Goal: Task Accomplishment & Management: Manage account settings

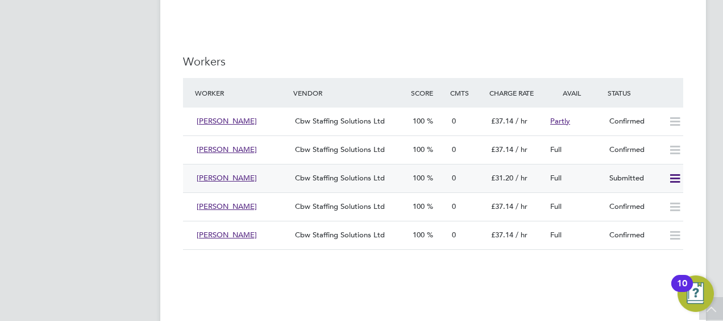
click at [675, 178] on icon at bounding box center [675, 178] width 14 height 9
click at [655, 200] on li "Offer" at bounding box center [660, 207] width 40 height 16
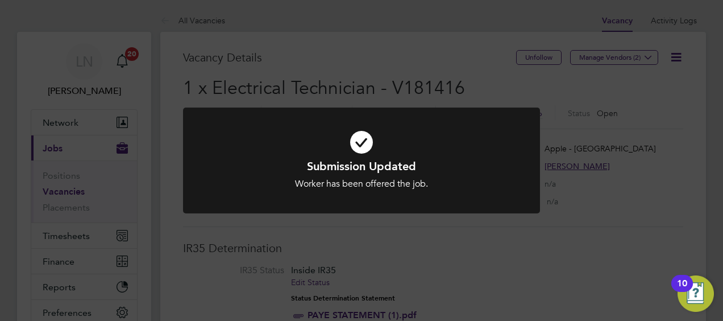
click at [260, 239] on div "Submission Updated Worker has been offered the job. Cancel Okay" at bounding box center [361, 160] width 723 height 321
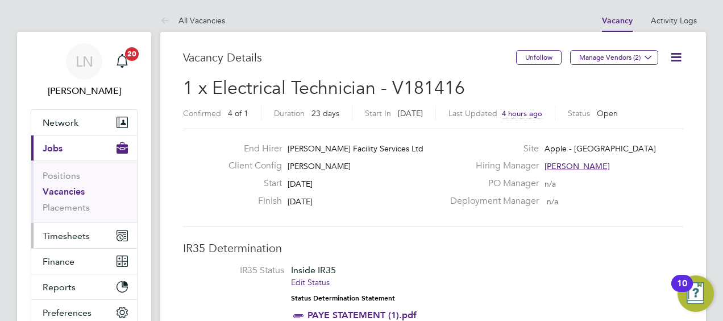
click at [61, 232] on span "Timesheets" at bounding box center [66, 235] width 47 height 11
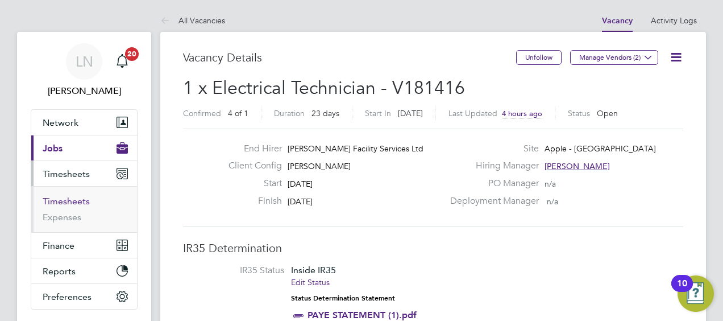
click at [55, 199] on link "Timesheets" at bounding box center [66, 200] width 47 height 11
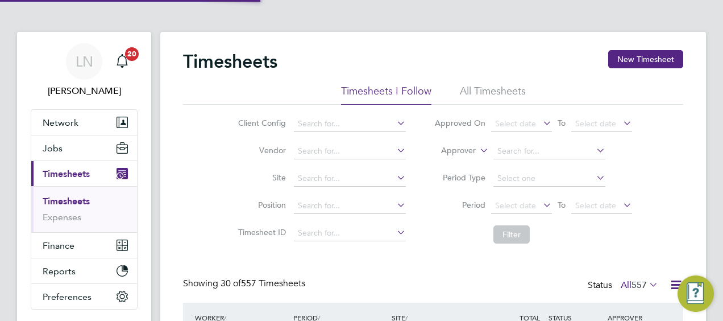
scroll to position [28, 98]
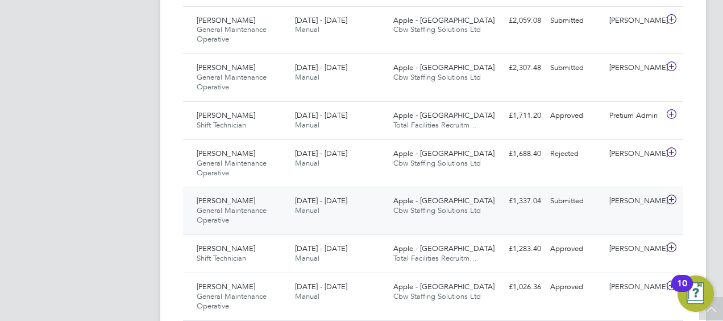
click at [217, 198] on span "[PERSON_NAME]" at bounding box center [226, 200] width 59 height 10
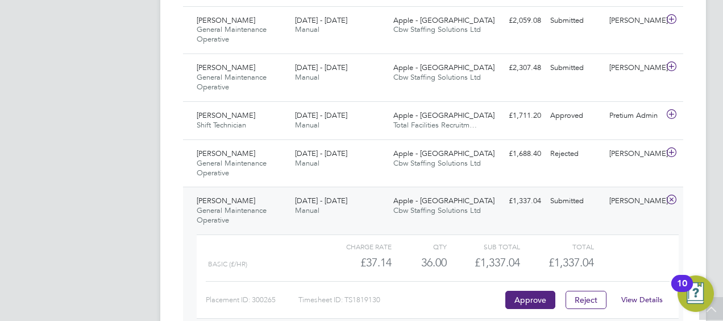
click at [637, 299] on link "View Details" at bounding box center [641, 299] width 41 height 10
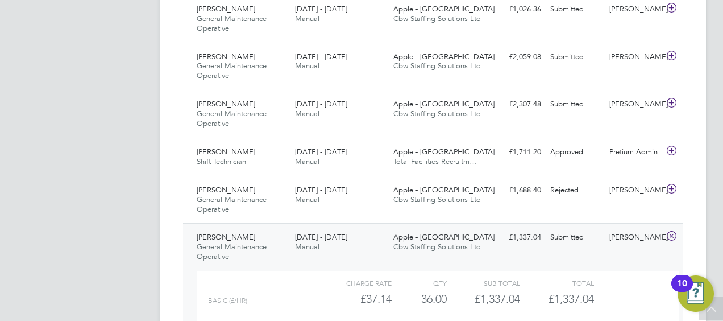
scroll to position [1020, 0]
click at [221, 157] on span "Shift Technician" at bounding box center [221, 162] width 49 height 10
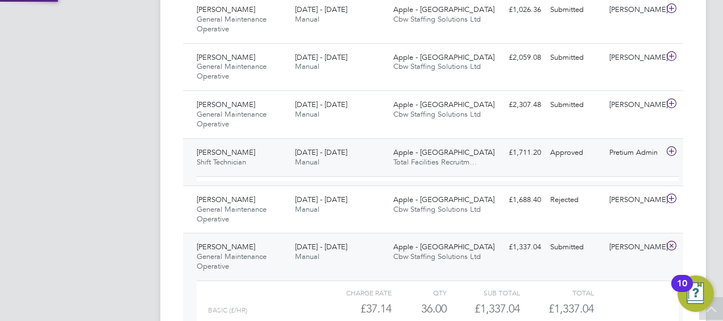
scroll to position [19, 111]
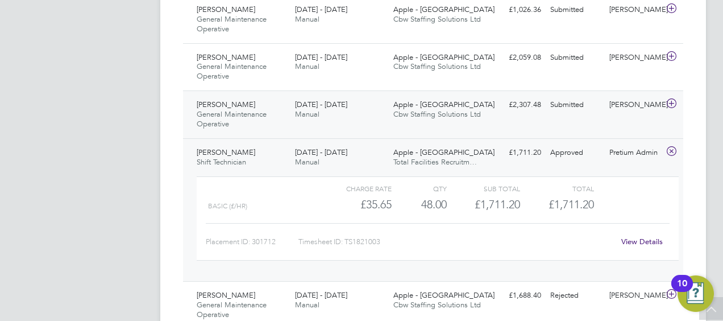
click at [215, 99] on span "[PERSON_NAME]" at bounding box center [226, 104] width 59 height 10
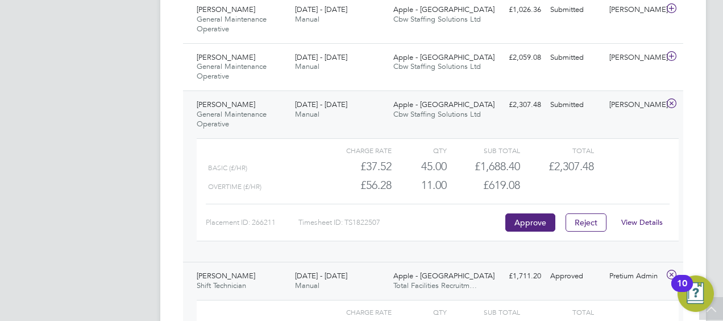
click at [216, 99] on span "[PERSON_NAME]" at bounding box center [226, 104] width 59 height 10
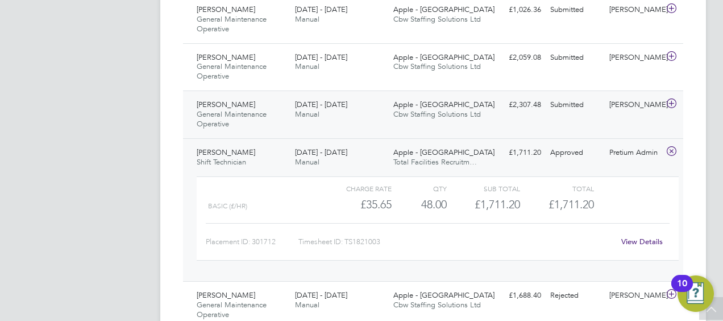
click at [216, 99] on span "[PERSON_NAME]" at bounding box center [226, 104] width 59 height 10
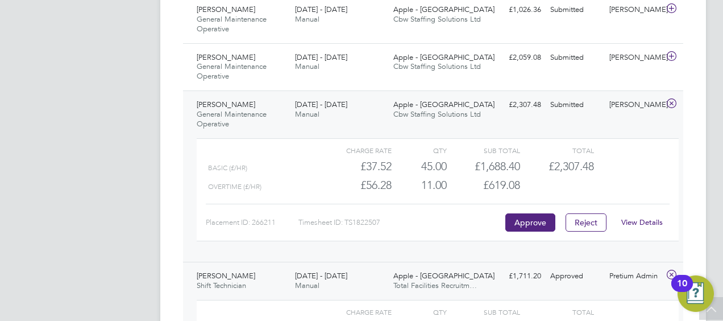
click at [224, 100] on span "[PERSON_NAME]" at bounding box center [226, 104] width 59 height 10
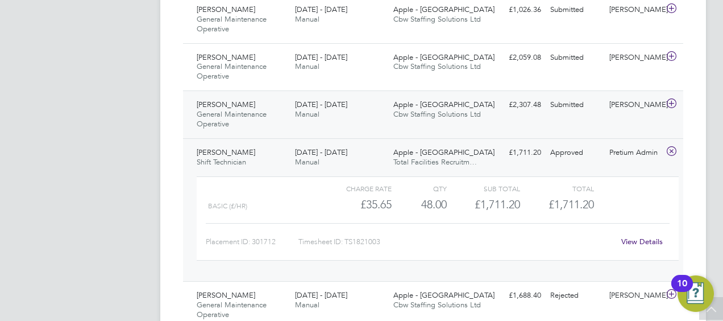
click at [224, 100] on span "[PERSON_NAME]" at bounding box center [226, 104] width 59 height 10
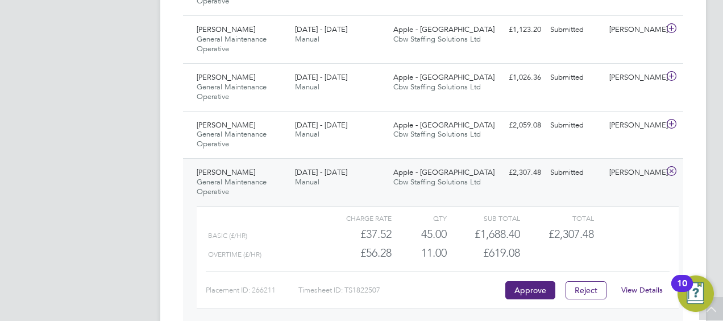
scroll to position [947, 0]
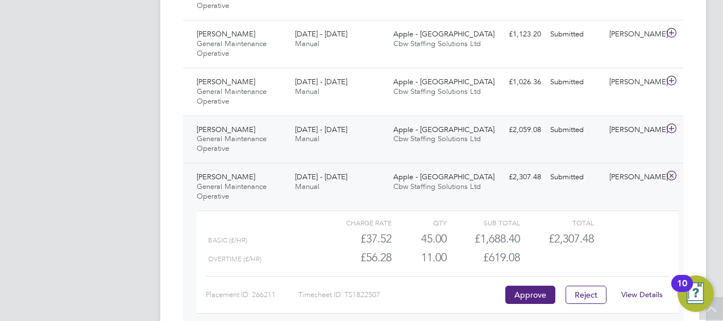
click at [209, 120] on div "Michael Ampong General Maintenance Operative 6 - 12 Sep 2025" at bounding box center [241, 139] width 98 height 38
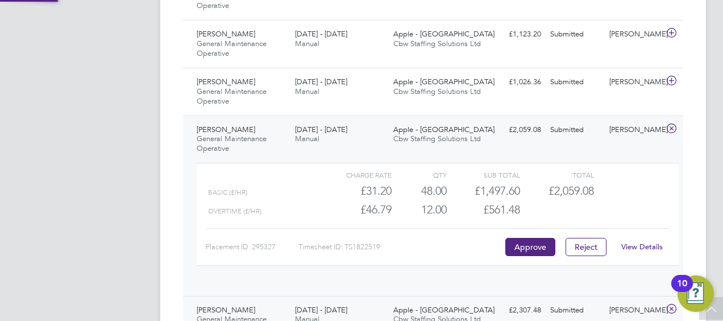
scroll to position [19, 111]
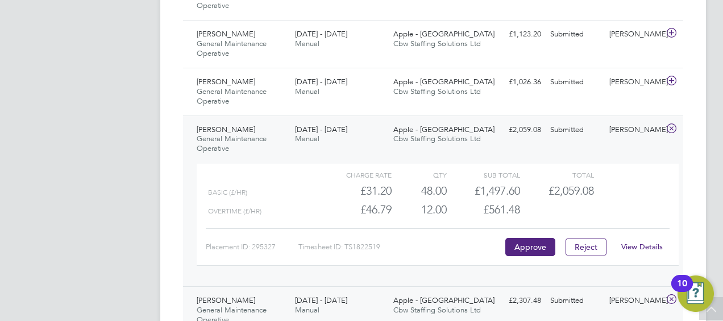
click at [221, 136] on span "General Maintenance Operative" at bounding box center [232, 143] width 70 height 19
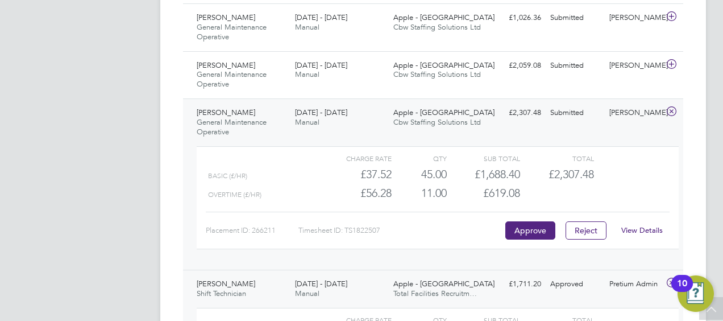
scroll to position [1013, 0]
click at [650, 227] on link "View Details" at bounding box center [641, 229] width 41 height 10
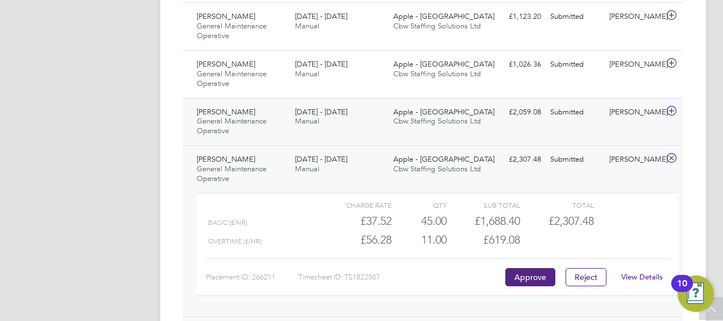
click at [222, 107] on span "[PERSON_NAME]" at bounding box center [226, 112] width 59 height 10
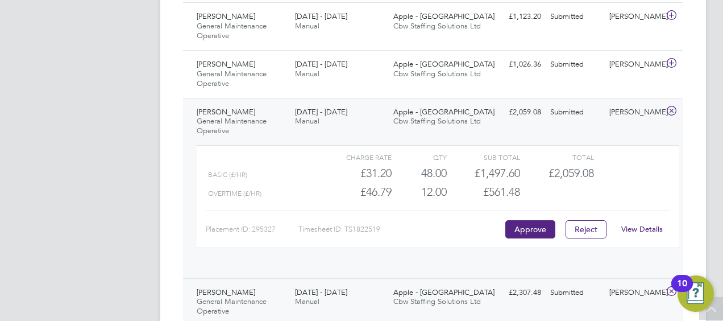
scroll to position [19, 111]
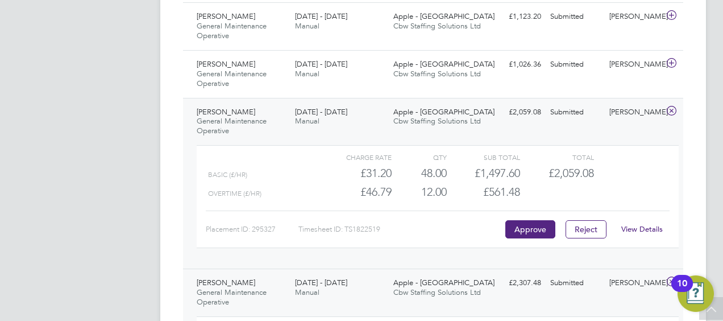
click at [627, 225] on link "View Details" at bounding box center [641, 229] width 41 height 10
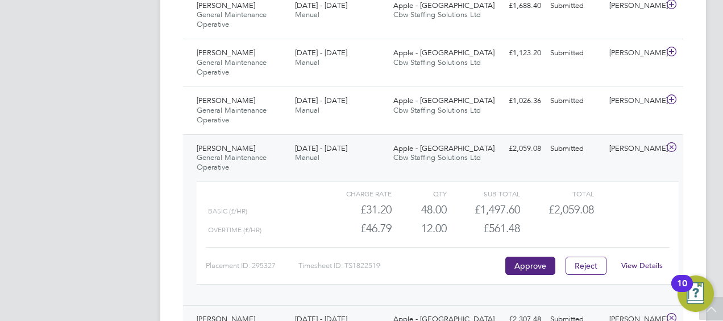
scroll to position [918, 0]
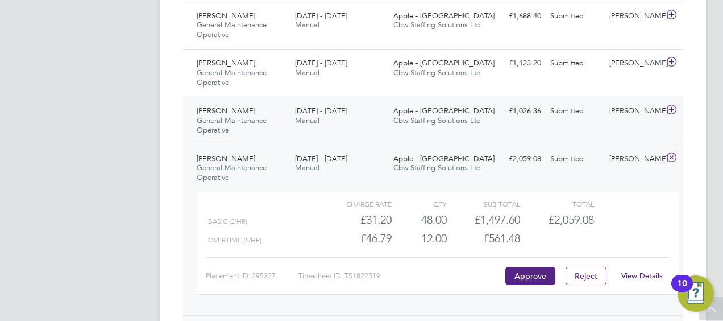
click at [218, 109] on span "Jerome Brown" at bounding box center [226, 111] width 59 height 10
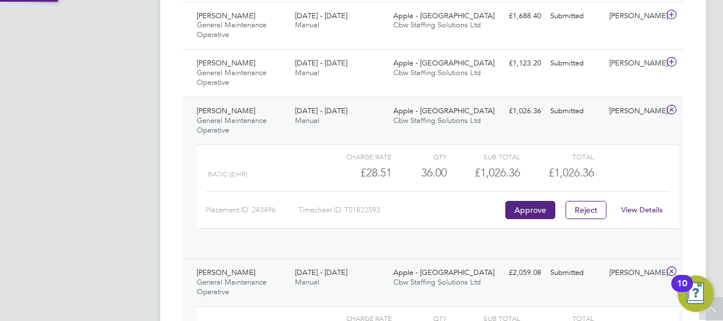
scroll to position [19, 111]
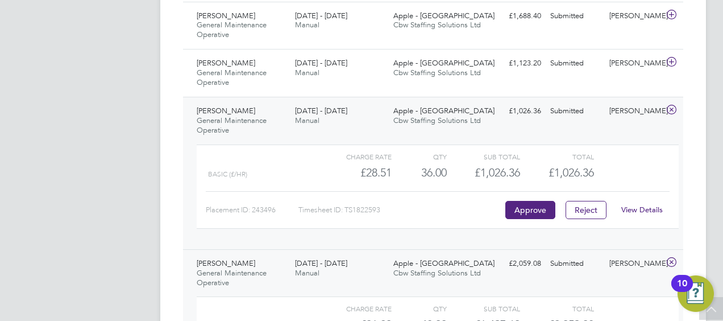
click at [643, 205] on link "View Details" at bounding box center [641, 210] width 41 height 10
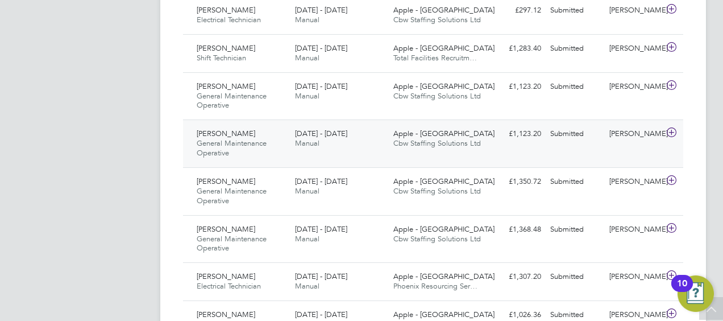
scroll to position [523, 0]
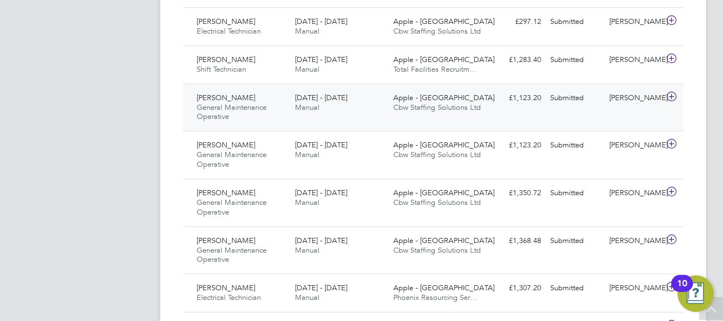
drag, startPoint x: 217, startPoint y: 146, endPoint x: 205, endPoint y: 98, distance: 49.6
click at [205, 98] on span "Michael Ampong" at bounding box center [226, 98] width 59 height 10
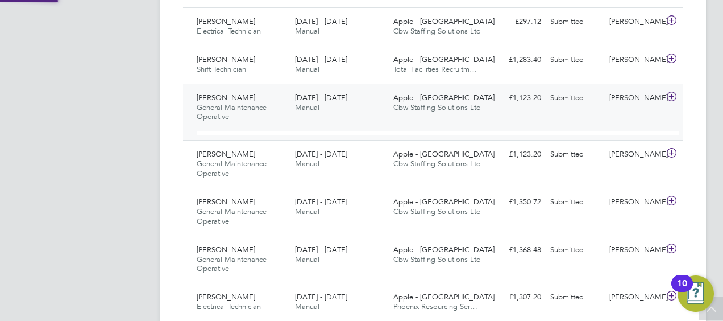
scroll to position [19, 111]
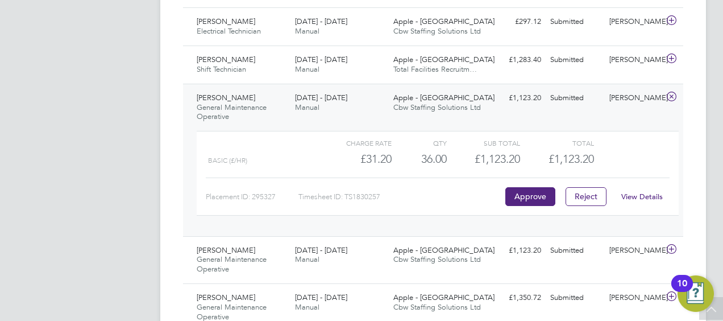
click at [636, 195] on link "View Details" at bounding box center [641, 197] width 41 height 10
click at [216, 248] on span "Michael Ampong" at bounding box center [226, 250] width 59 height 10
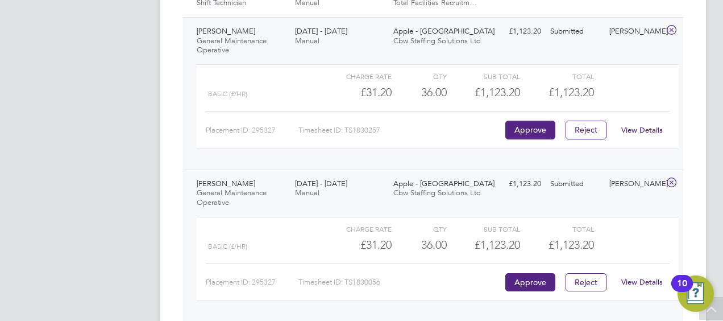
scroll to position [590, 0]
click at [644, 282] on link "View Details" at bounding box center [641, 281] width 41 height 10
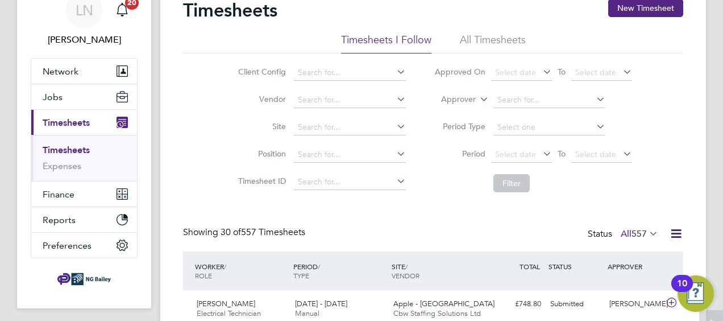
scroll to position [0, 0]
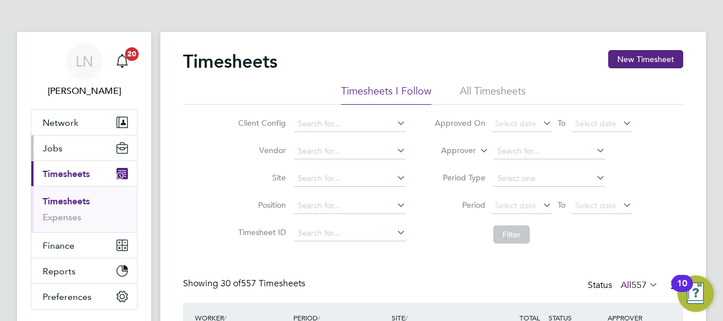
click at [52, 148] on span "Jobs" at bounding box center [53, 148] width 20 height 11
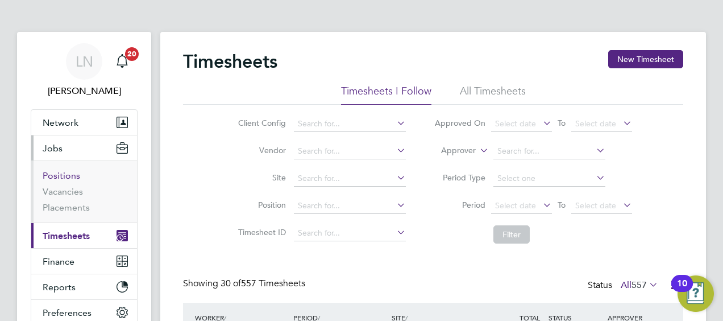
click at [66, 170] on link "Positions" at bounding box center [62, 175] width 38 height 11
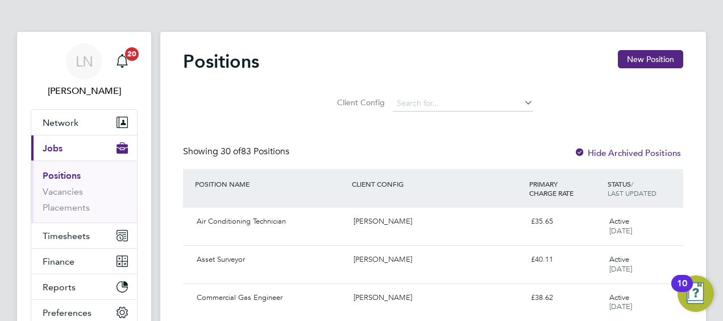
click at [56, 147] on span "Jobs" at bounding box center [53, 148] width 20 height 11
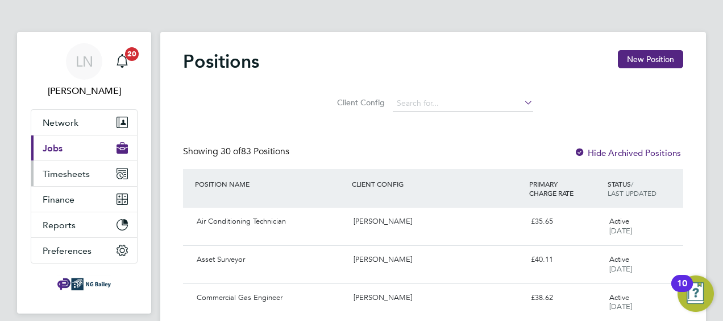
click at [58, 175] on span "Timesheets" at bounding box center [66, 173] width 47 height 11
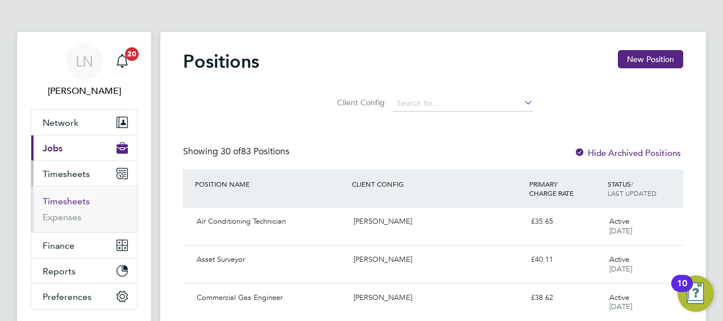
click at [66, 200] on link "Timesheets" at bounding box center [66, 200] width 47 height 11
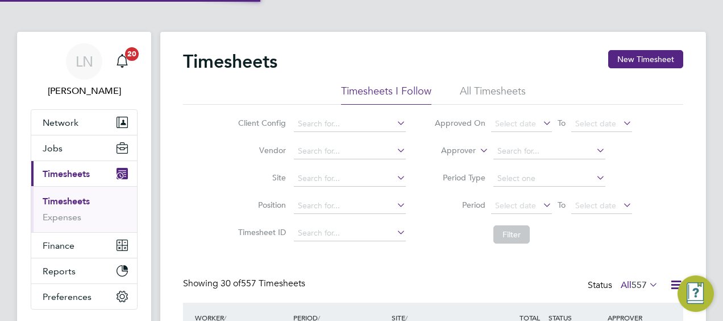
scroll to position [28, 98]
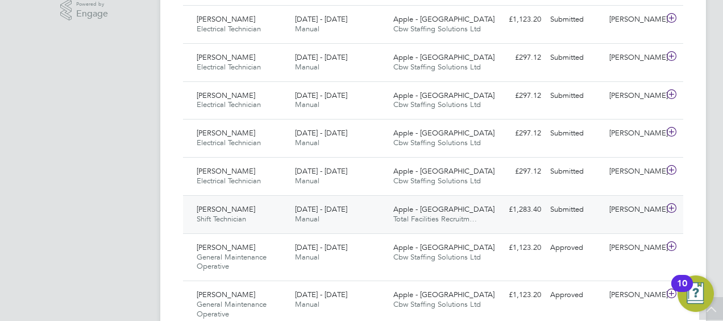
click at [221, 208] on span "Augustine Enegide Egwu" at bounding box center [226, 209] width 59 height 10
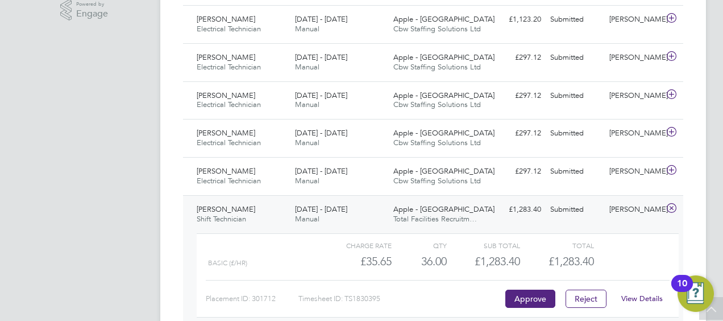
click at [641, 294] on link "View Details" at bounding box center [641, 298] width 41 height 10
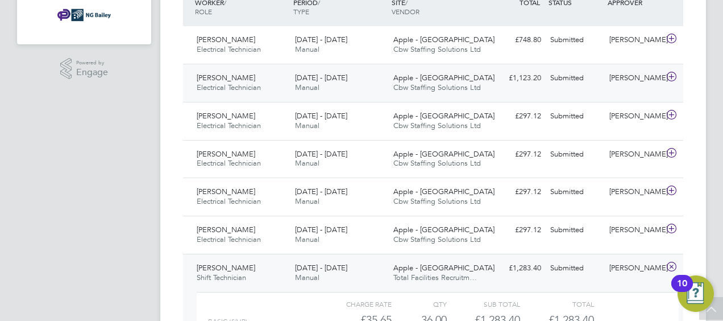
click at [217, 78] on span "Martin Gailiss" at bounding box center [226, 78] width 59 height 10
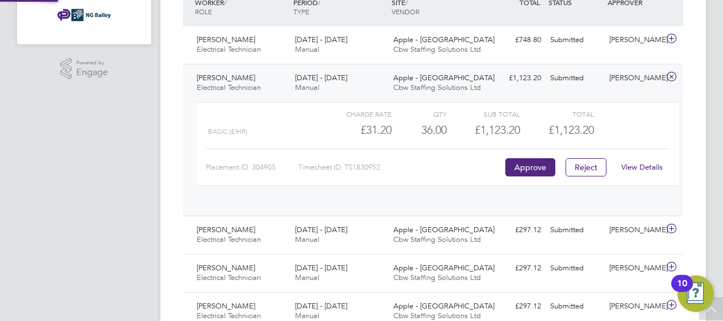
scroll to position [19, 111]
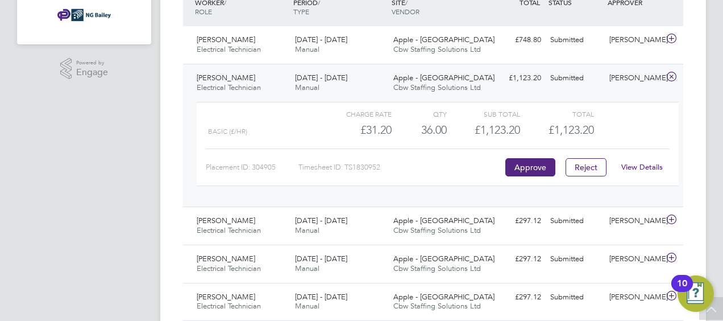
click at [633, 166] on link "View Details" at bounding box center [641, 167] width 41 height 10
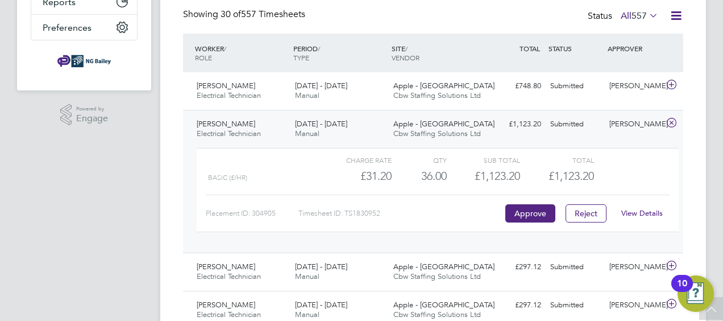
scroll to position [261, 0]
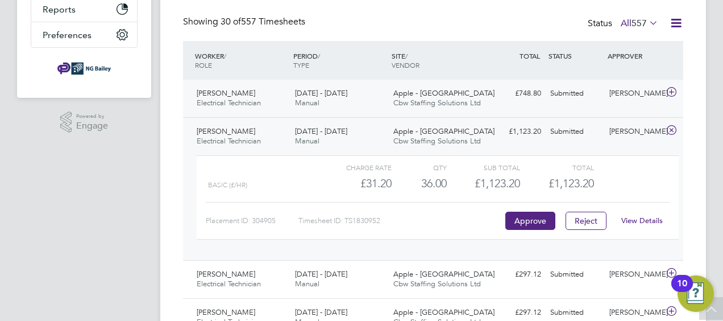
click at [219, 91] on span "Martin Gailiss" at bounding box center [226, 93] width 59 height 10
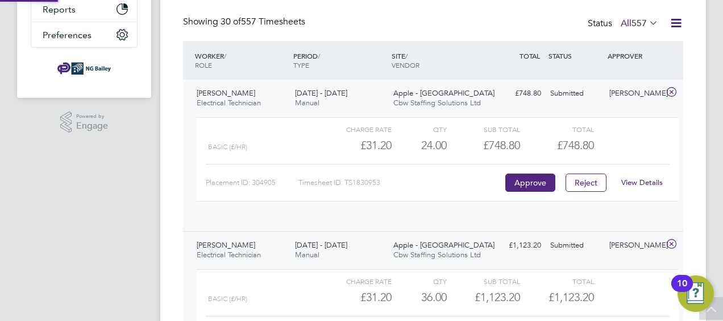
scroll to position [19, 111]
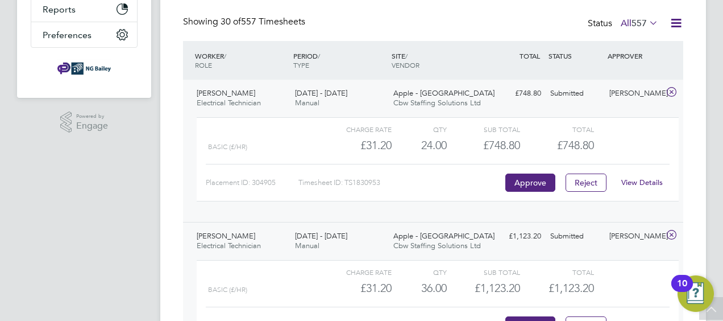
click at [637, 183] on link "View Details" at bounding box center [641, 182] width 41 height 10
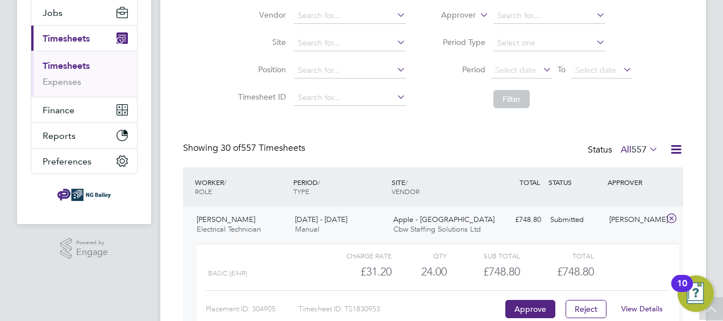
scroll to position [132, 0]
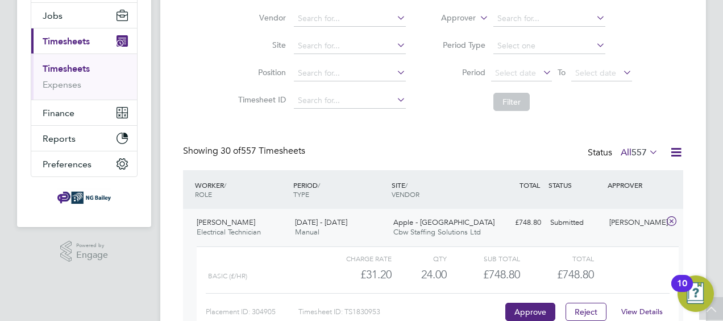
click at [50, 43] on span "Timesheets" at bounding box center [66, 41] width 47 height 11
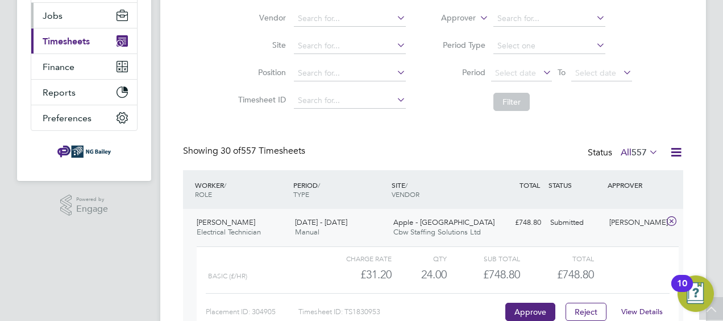
click at [51, 16] on span "Jobs" at bounding box center [53, 15] width 20 height 11
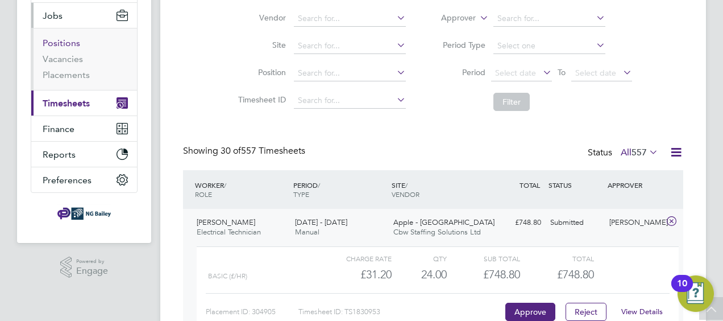
click at [63, 44] on link "Positions" at bounding box center [62, 43] width 38 height 11
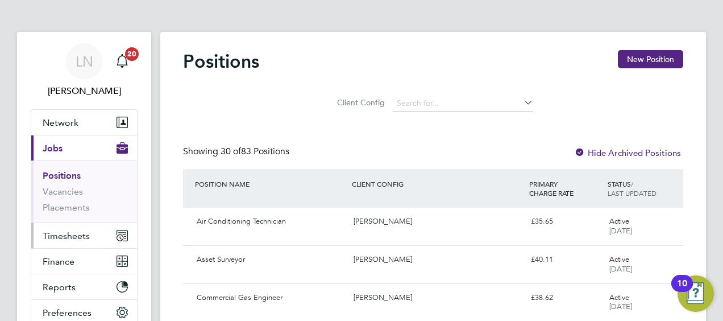
click at [72, 238] on span "Timesheets" at bounding box center [66, 235] width 47 height 11
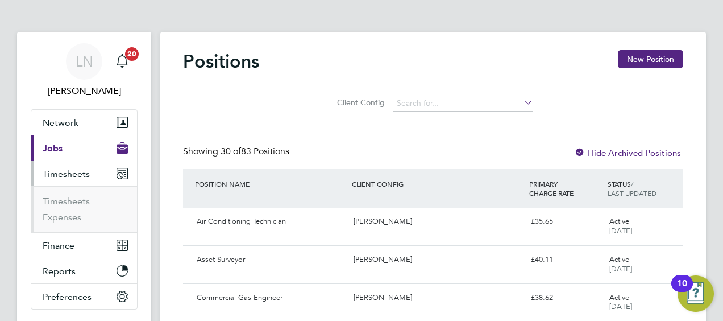
click at [67, 194] on ul "Timesheets Expenses" at bounding box center [84, 209] width 106 height 46
click at [67, 195] on link "Timesheets" at bounding box center [66, 200] width 47 height 11
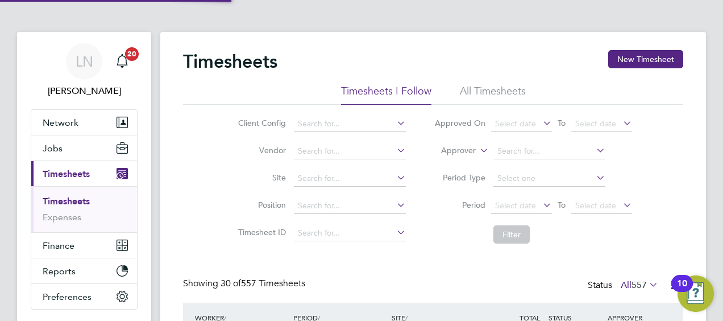
scroll to position [28, 98]
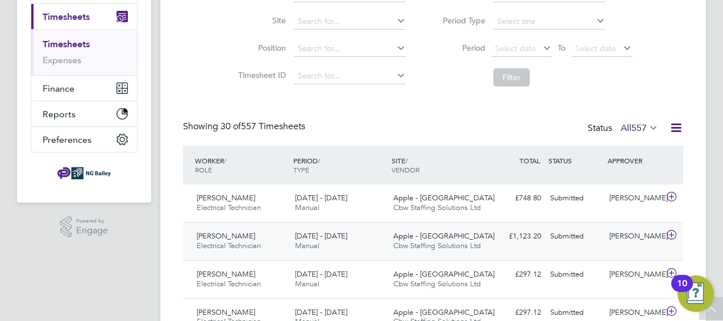
click at [219, 235] on span "Martin Gailiss" at bounding box center [226, 236] width 59 height 10
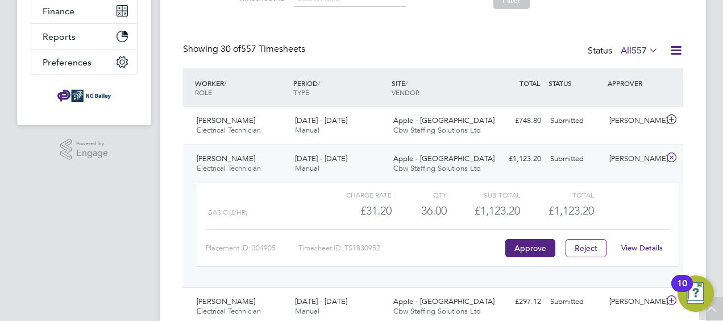
click at [640, 244] on link "View Details" at bounding box center [641, 248] width 41 height 10
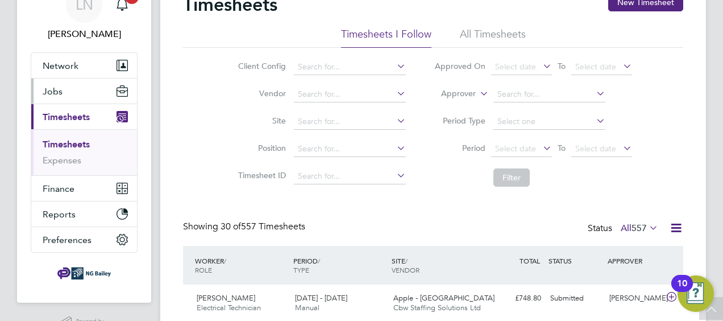
click at [44, 86] on span "Jobs" at bounding box center [53, 91] width 20 height 11
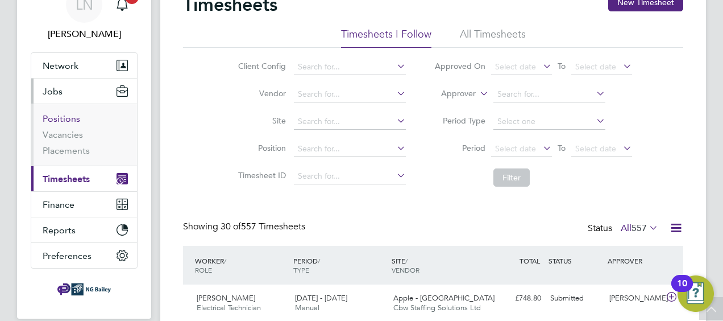
click at [68, 119] on link "Positions" at bounding box center [62, 118] width 38 height 11
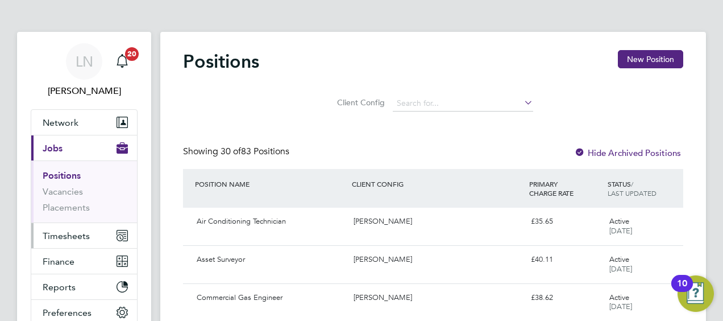
click at [74, 235] on span "Timesheets" at bounding box center [66, 235] width 47 height 11
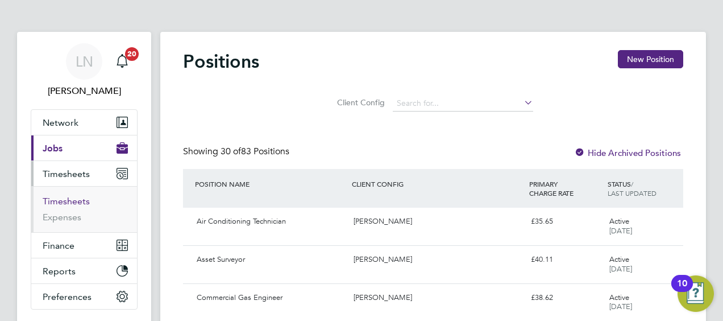
click at [63, 202] on link "Timesheets" at bounding box center [66, 200] width 47 height 11
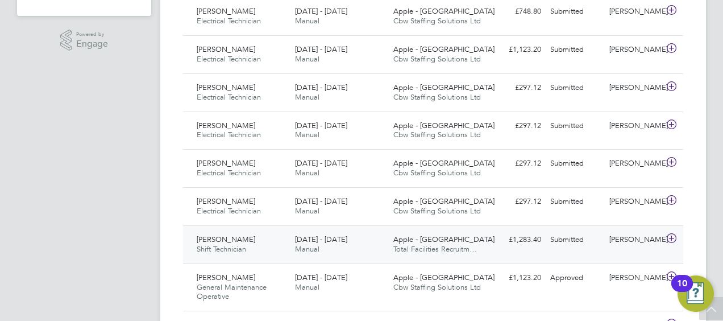
click at [236, 232] on div "Augustine Enegide Egwu Shift Technician 20 - 26 Sep 2025" at bounding box center [241, 244] width 98 height 28
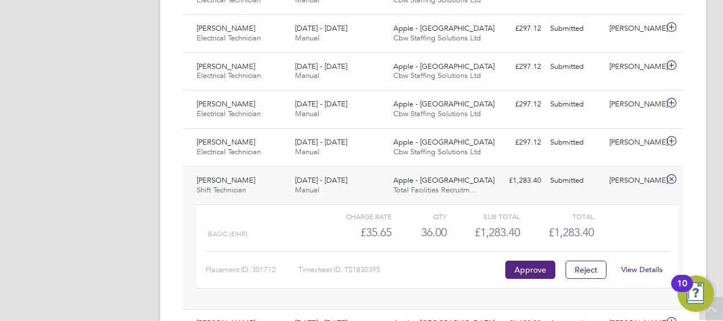
click at [642, 268] on link "View Details" at bounding box center [641, 269] width 41 height 10
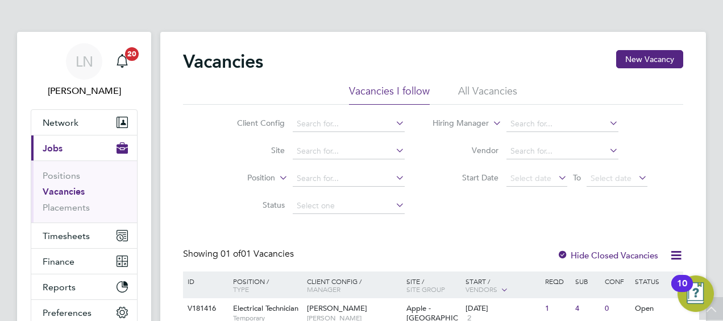
scroll to position [102, 0]
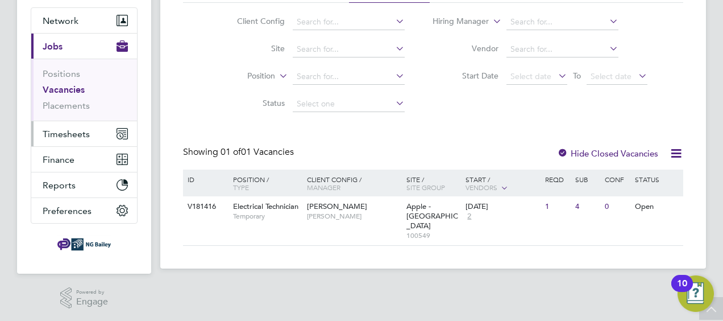
click at [70, 134] on span "Timesheets" at bounding box center [66, 133] width 47 height 11
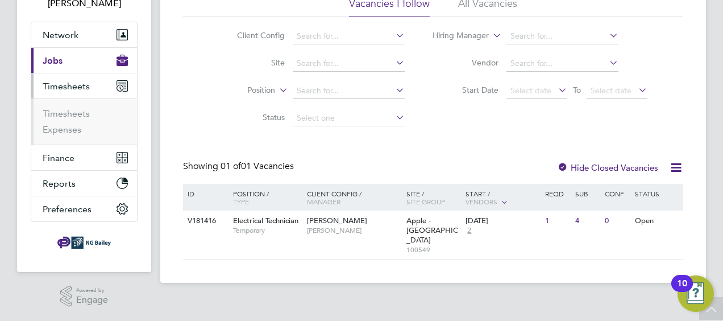
scroll to position [86, 0]
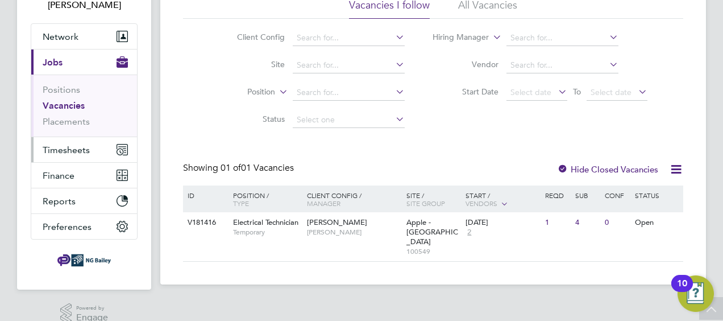
click at [73, 151] on span "Timesheets" at bounding box center [66, 149] width 47 height 11
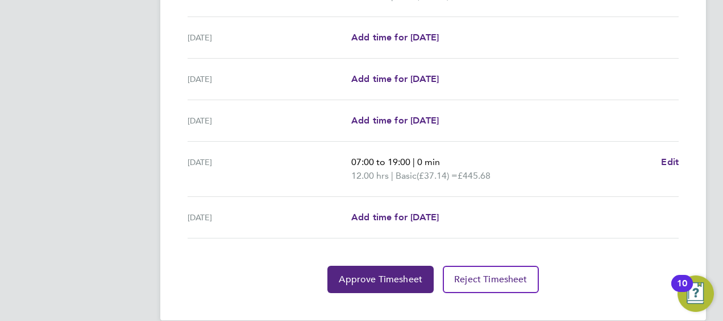
scroll to position [480, 0]
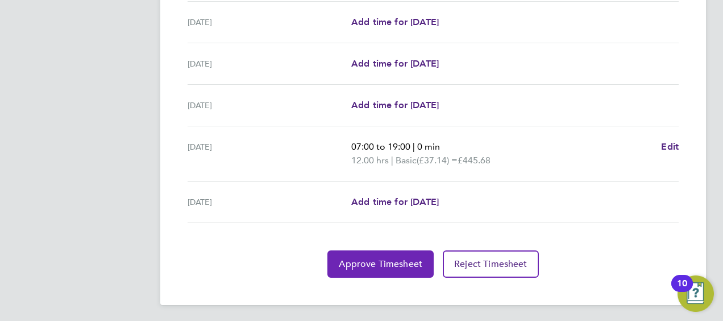
click at [337, 260] on button "Approve Timesheet" at bounding box center [380, 263] width 106 height 27
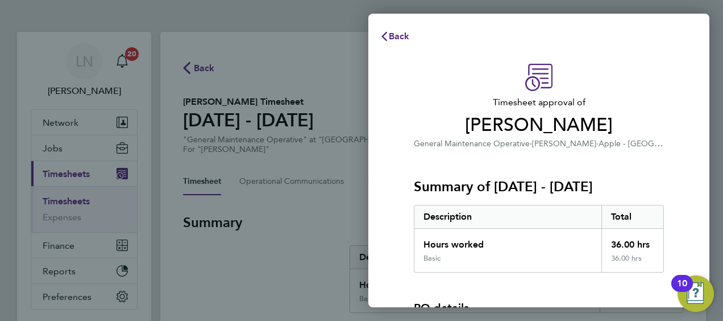
scroll to position [144, 0]
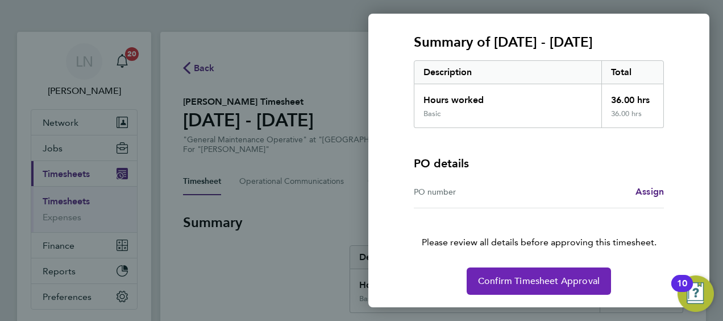
click at [546, 284] on span "Confirm Timesheet Approval" at bounding box center [539, 280] width 122 height 11
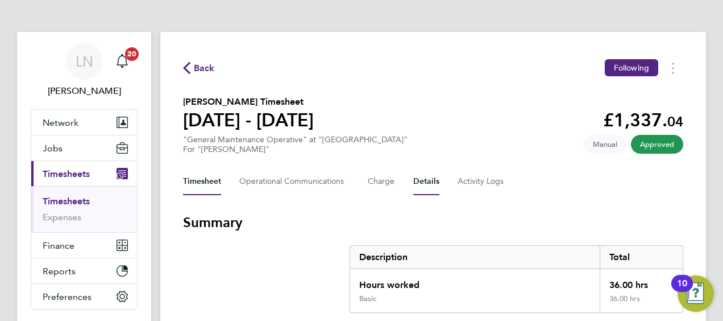
scroll to position [27, 0]
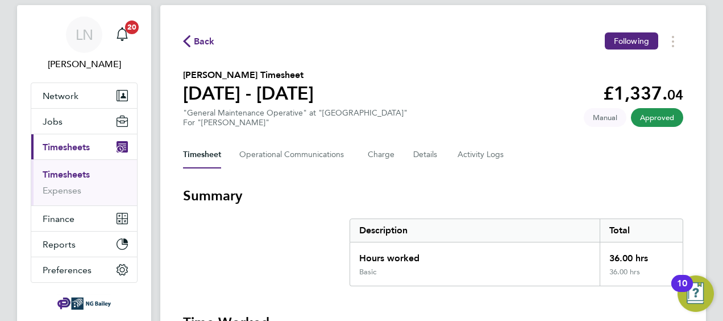
click at [197, 40] on span "Back" at bounding box center [204, 42] width 21 height 14
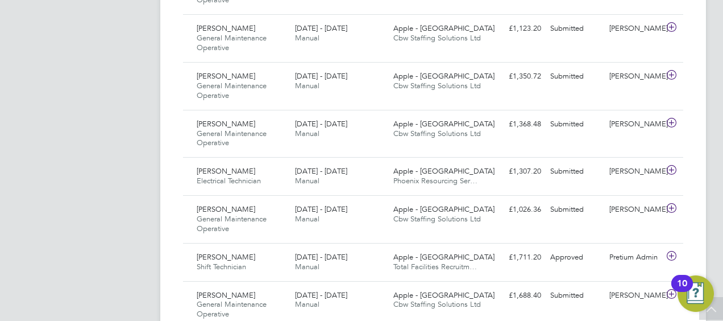
scroll to position [635, 0]
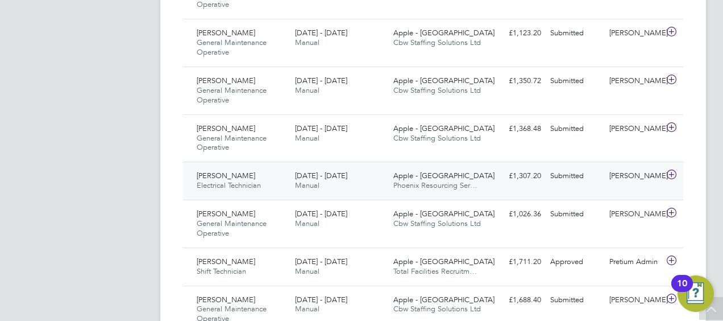
click at [224, 170] on span "[PERSON_NAME]" at bounding box center [226, 175] width 59 height 10
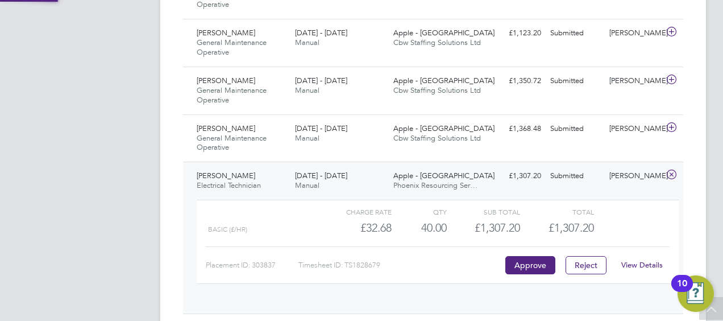
scroll to position [19, 111]
click at [638, 264] on link "View Details" at bounding box center [641, 265] width 41 height 10
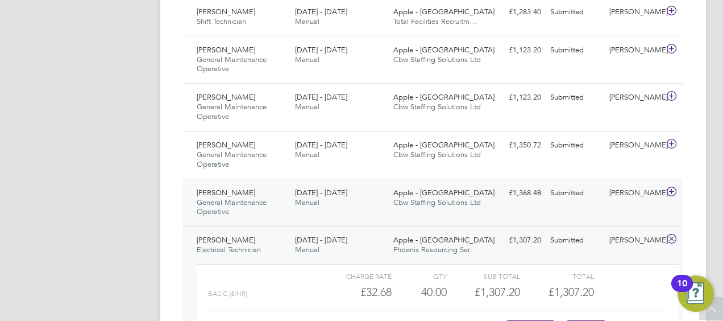
scroll to position [569, 0]
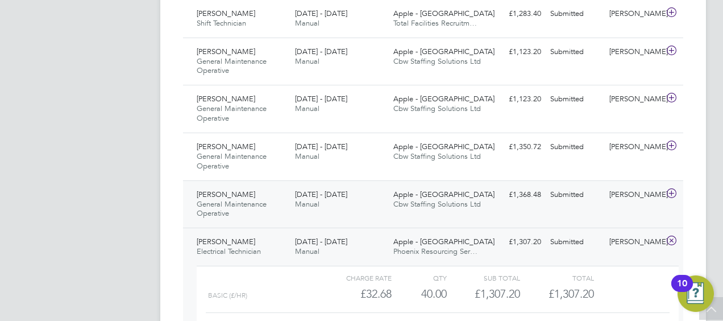
click at [221, 199] on span "General Maintenance Operative" at bounding box center [232, 208] width 70 height 19
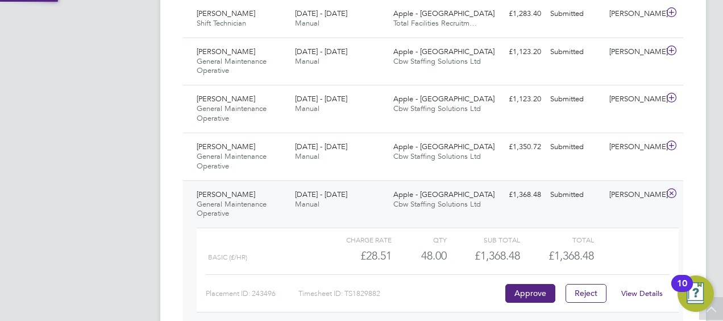
scroll to position [19, 111]
click at [222, 144] on span "[PERSON_NAME]" at bounding box center [226, 147] width 59 height 10
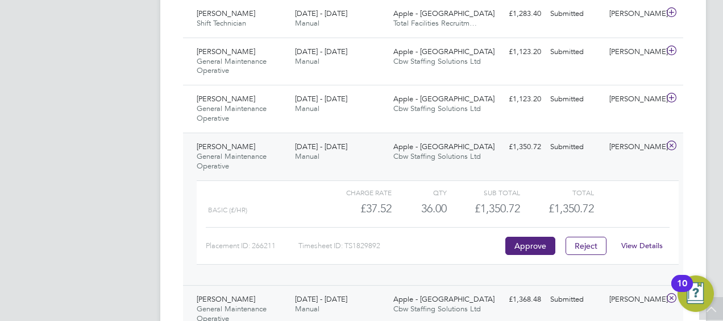
click at [638, 242] on link "View Details" at bounding box center [641, 245] width 41 height 10
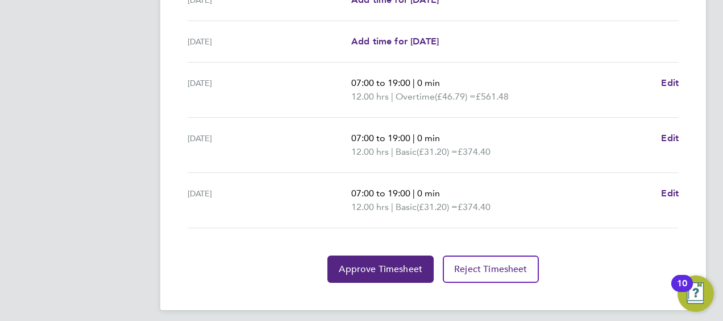
scroll to position [519, 0]
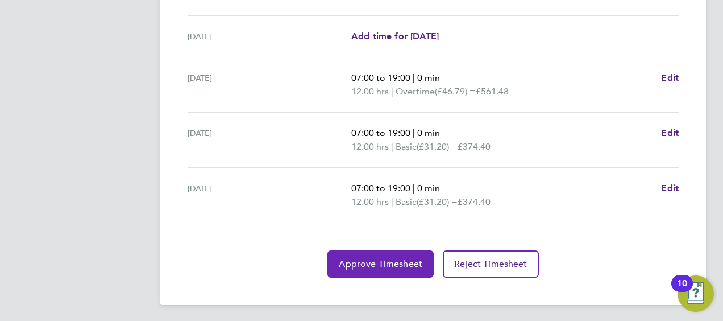
click at [395, 258] on span "Approve Timesheet" at bounding box center [381, 263] width 84 height 11
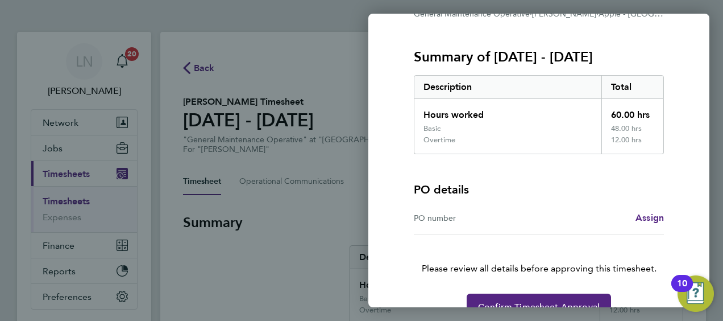
scroll to position [130, 0]
drag, startPoint x: 556, startPoint y: 300, endPoint x: 518, endPoint y: 300, distance: 38.1
click at [518, 300] on button "Confirm Timesheet Approval" at bounding box center [539, 306] width 144 height 27
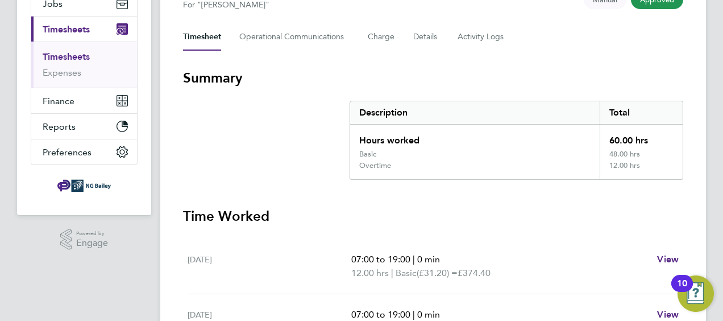
scroll to position [131, 0]
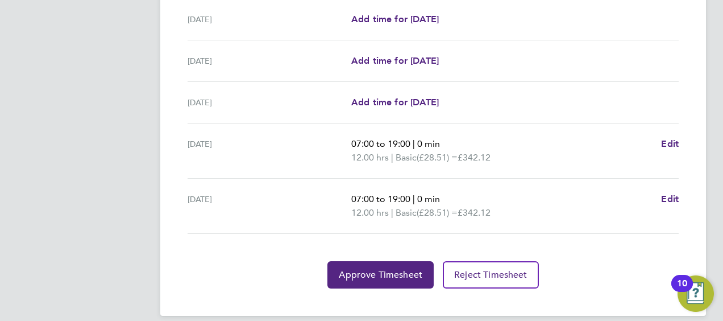
scroll to position [470, 0]
click at [398, 263] on button "Approve Timesheet" at bounding box center [380, 273] width 106 height 27
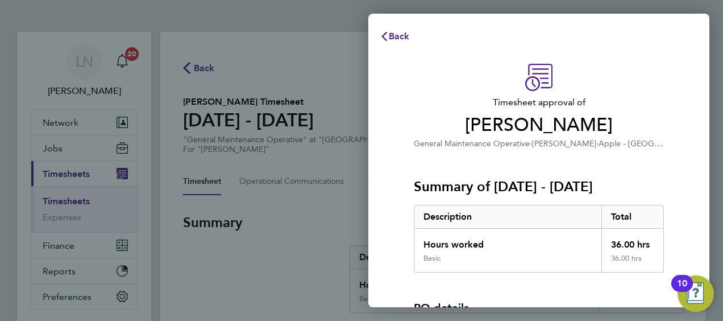
scroll to position [144, 0]
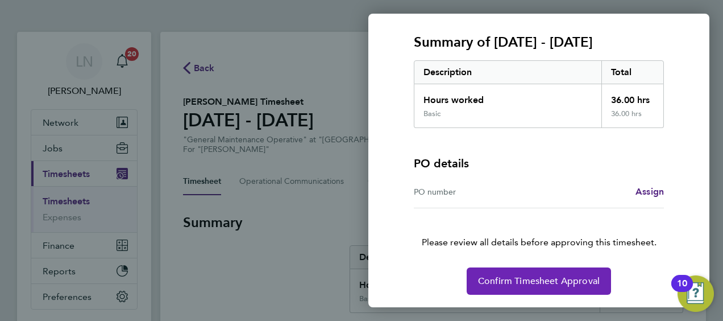
click at [555, 289] on button "Confirm Timesheet Approval" at bounding box center [539, 280] width 144 height 27
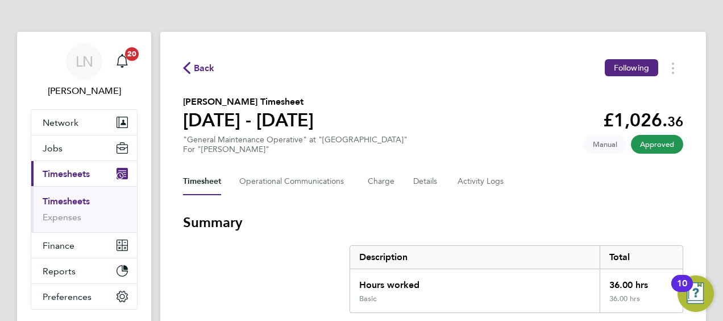
click at [197, 69] on span "Back" at bounding box center [204, 68] width 21 height 14
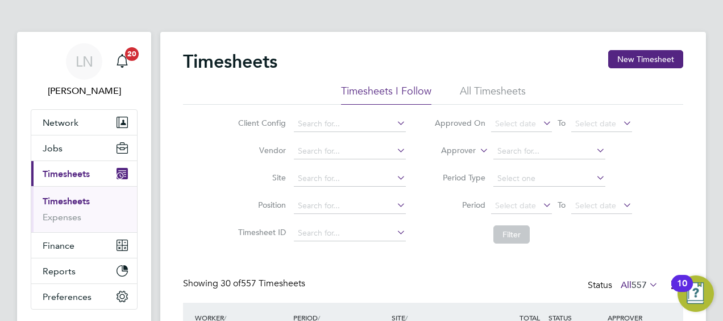
click at [64, 172] on span "Timesheets" at bounding box center [66, 173] width 47 height 11
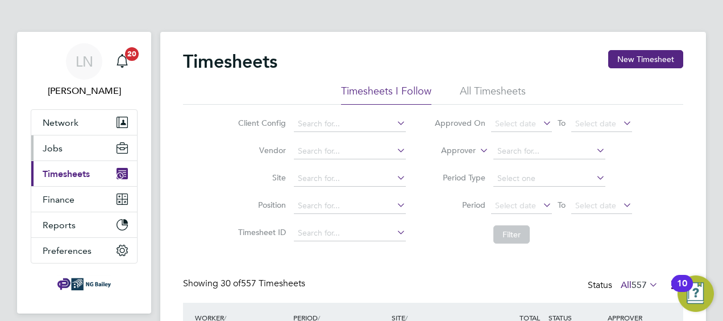
click at [54, 151] on span "Jobs" at bounding box center [53, 148] width 20 height 11
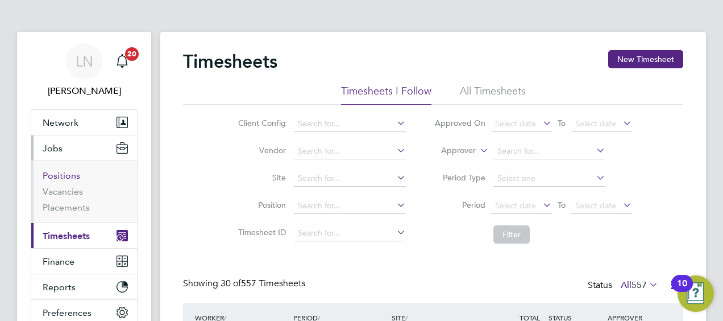
click at [65, 174] on link "Positions" at bounding box center [62, 175] width 38 height 11
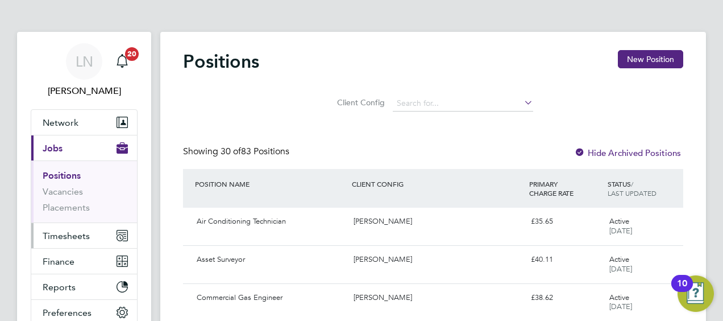
click at [69, 234] on span "Timesheets" at bounding box center [66, 235] width 47 height 11
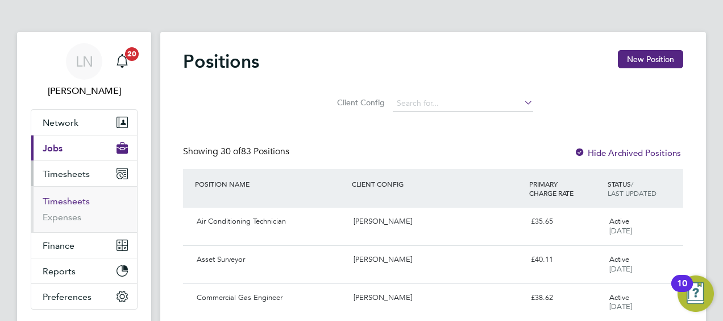
click at [68, 198] on link "Timesheets" at bounding box center [66, 200] width 47 height 11
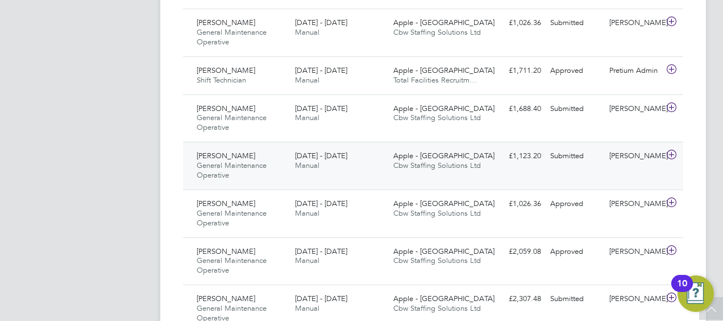
click at [222, 152] on span "[PERSON_NAME]" at bounding box center [226, 156] width 59 height 10
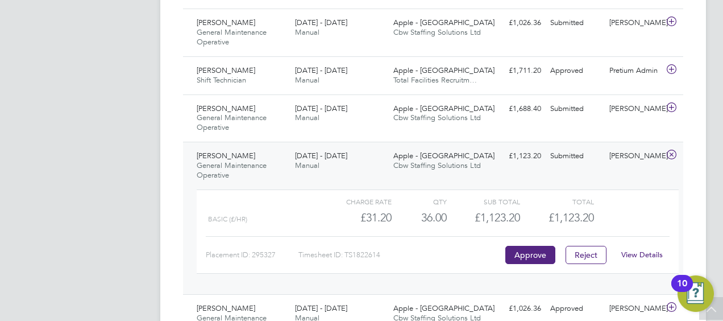
click at [625, 250] on link "View Details" at bounding box center [641, 254] width 41 height 10
click at [639, 249] on link "View Details" at bounding box center [641, 254] width 41 height 10
click at [211, 109] on span "[PERSON_NAME]" at bounding box center [226, 108] width 59 height 10
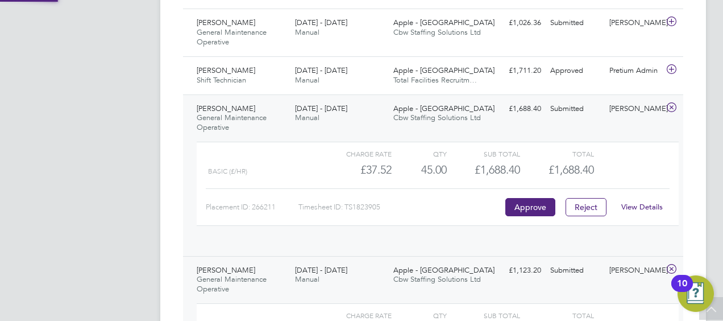
scroll to position [19, 111]
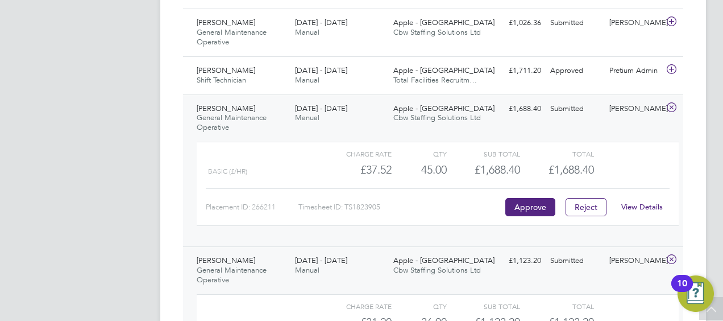
click at [652, 205] on link "View Details" at bounding box center [641, 207] width 41 height 10
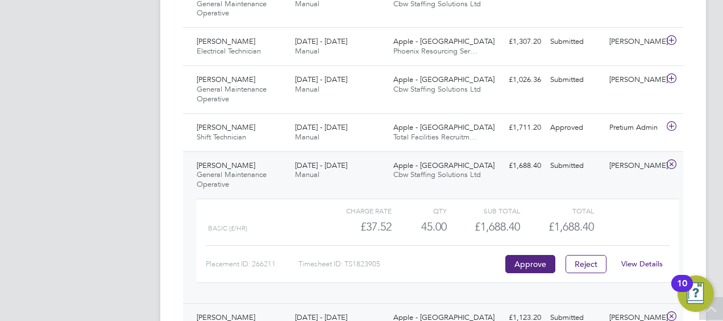
scroll to position [760, 0]
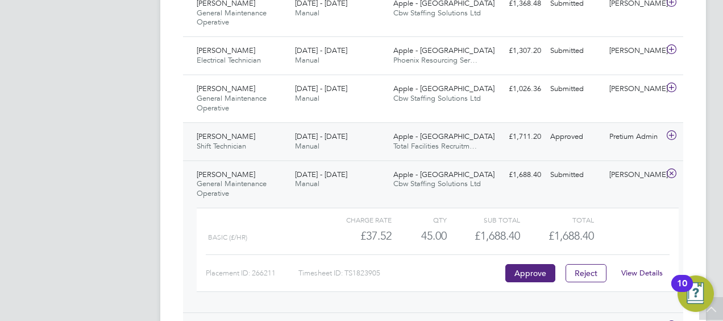
click at [224, 131] on span "Augustine Enegide Egwu" at bounding box center [226, 136] width 59 height 10
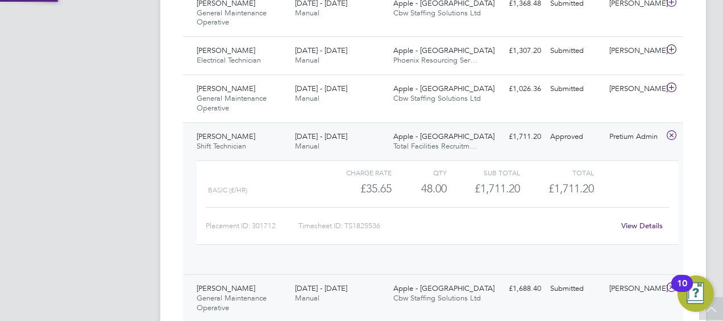
scroll to position [19, 111]
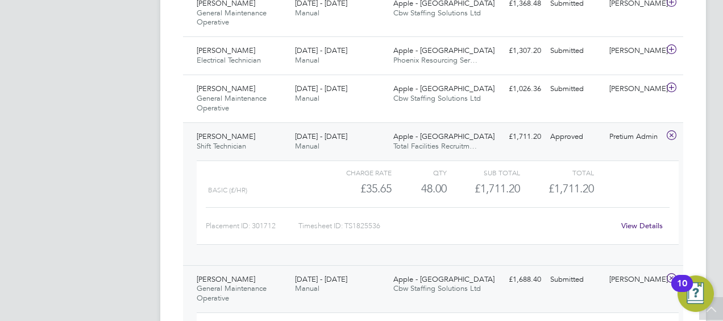
click at [646, 222] on link "View Details" at bounding box center [641, 226] width 41 height 10
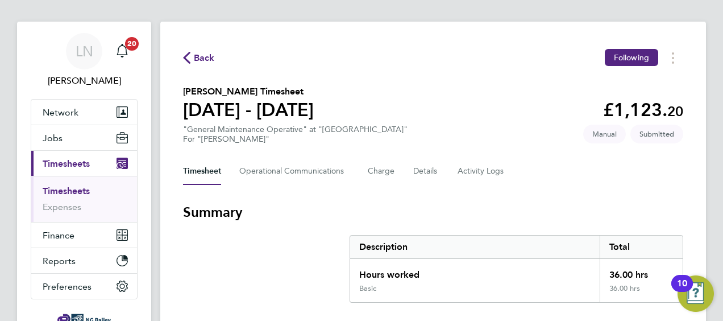
scroll to position [10, 0]
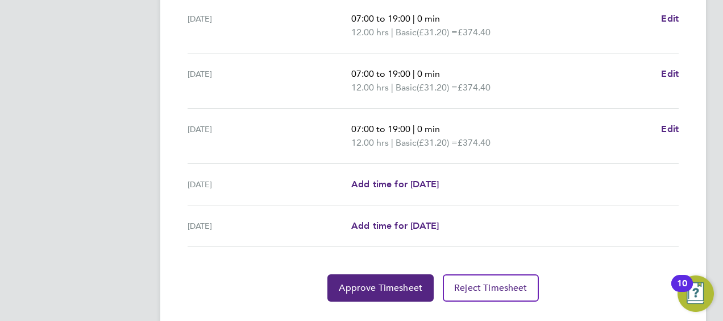
scroll to position [457, 0]
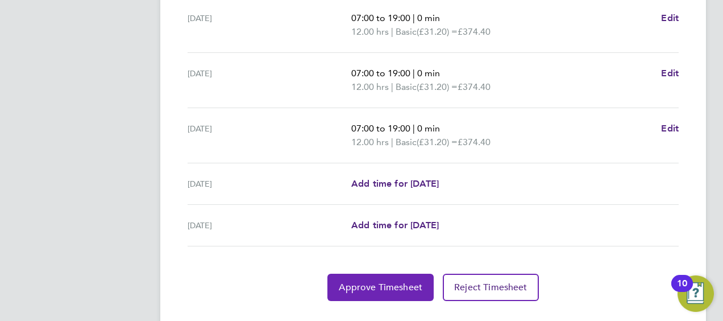
click at [407, 284] on span "Approve Timesheet" at bounding box center [381, 286] width 84 height 11
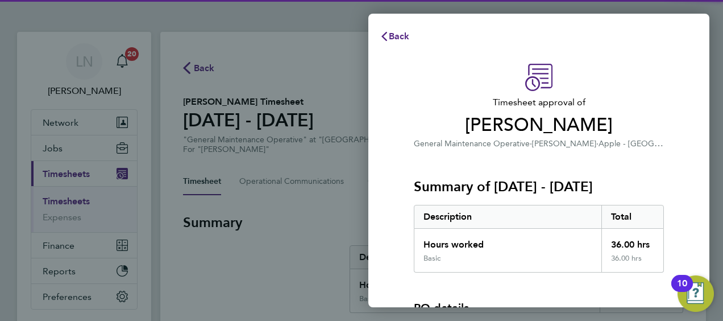
scroll to position [144, 0]
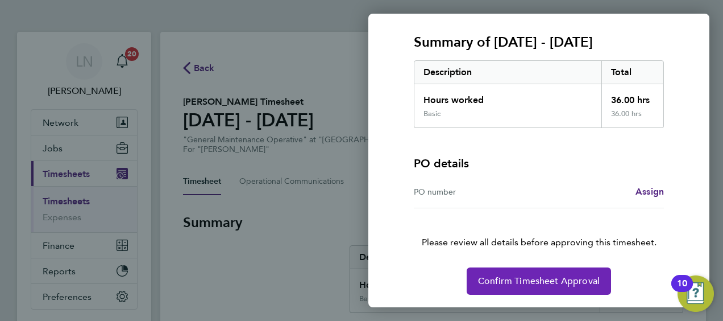
click at [567, 275] on span "Confirm Timesheet Approval" at bounding box center [539, 280] width 122 height 11
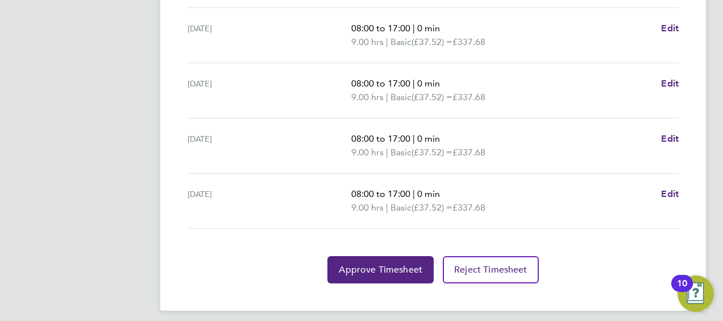
scroll to position [503, 0]
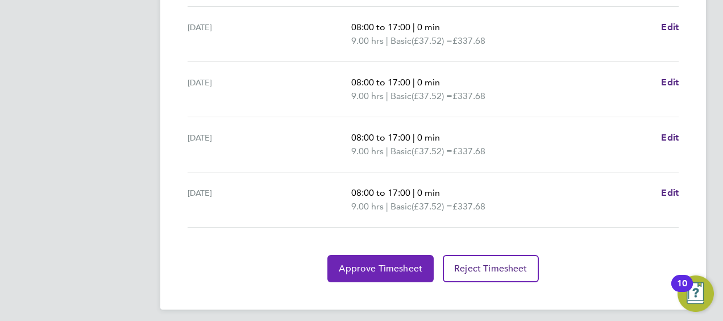
click at [376, 265] on span "Approve Timesheet" at bounding box center [381, 268] width 84 height 11
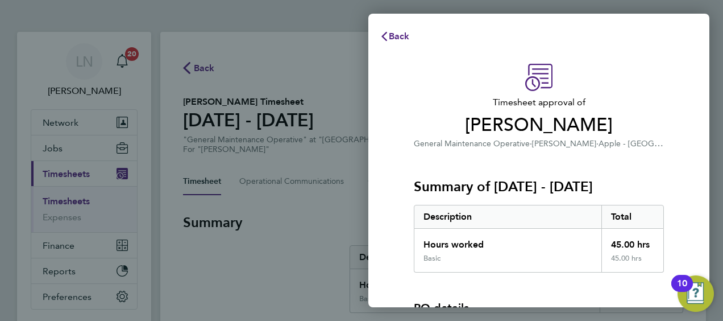
scroll to position [144, 0]
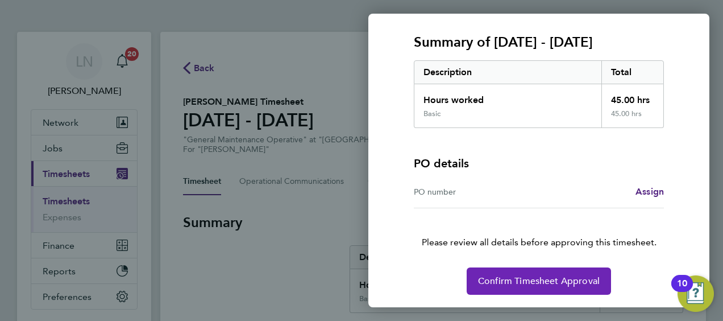
click at [511, 286] on button "Confirm Timesheet Approval" at bounding box center [539, 280] width 144 height 27
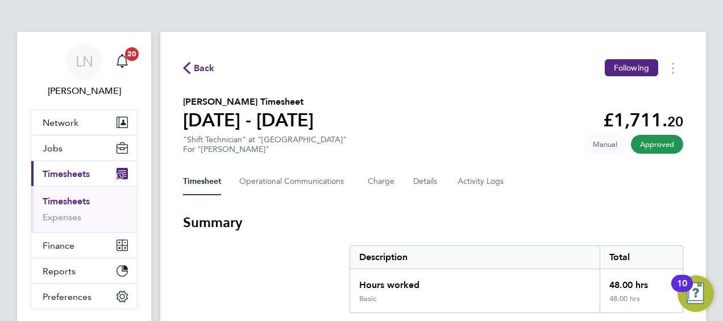
click at [201, 68] on span "Back" at bounding box center [204, 68] width 21 height 14
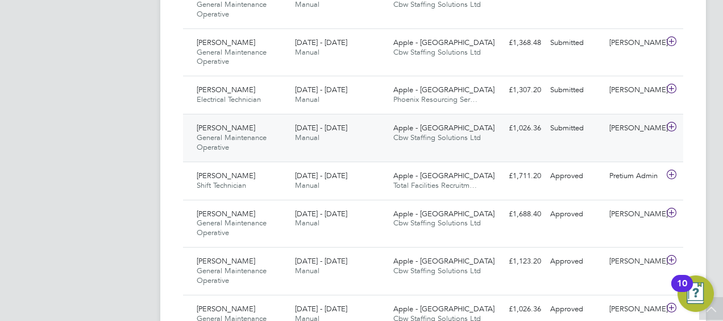
click at [214, 126] on span "[PERSON_NAME]" at bounding box center [226, 128] width 59 height 10
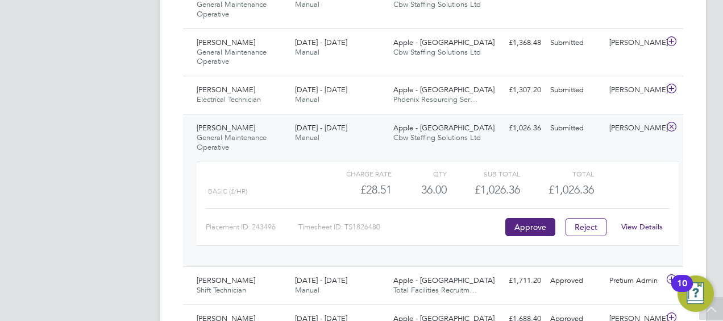
click at [627, 223] on link "View Details" at bounding box center [641, 227] width 41 height 10
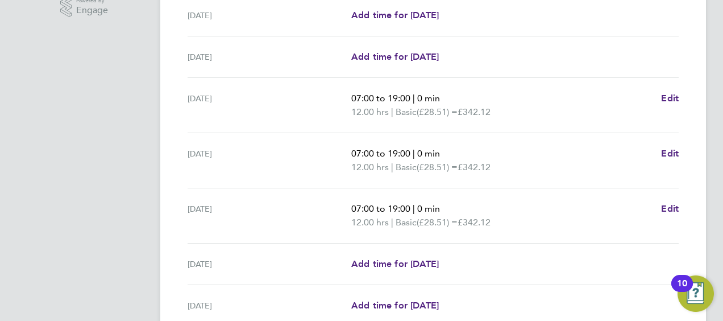
scroll to position [480, 0]
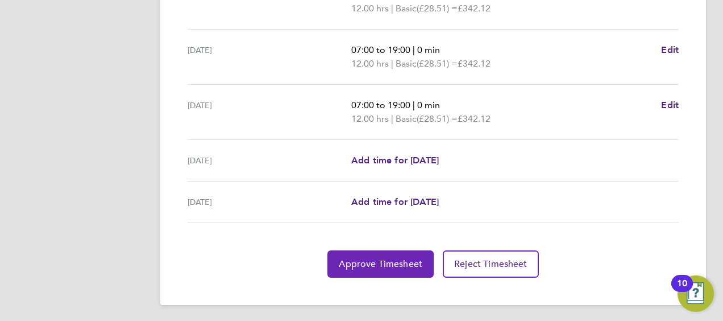
click at [391, 263] on span "Approve Timesheet" at bounding box center [381, 263] width 84 height 11
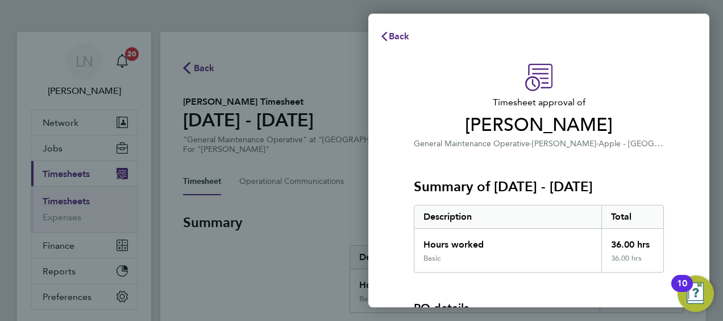
scroll to position [144, 0]
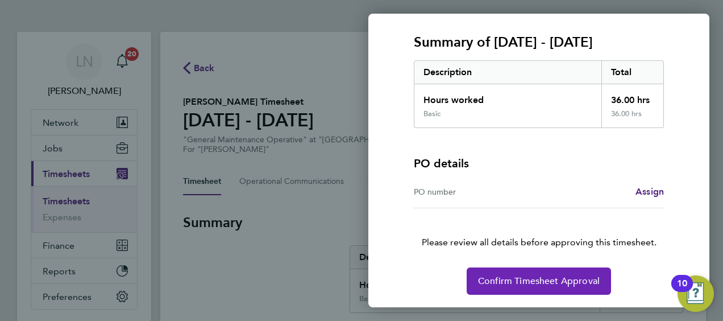
click at [545, 289] on button "Confirm Timesheet Approval" at bounding box center [539, 280] width 144 height 27
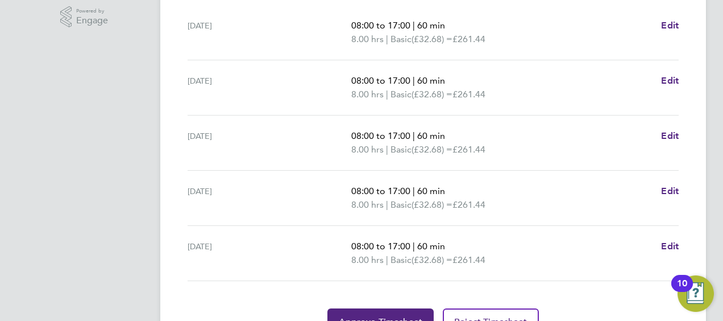
scroll to position [425, 0]
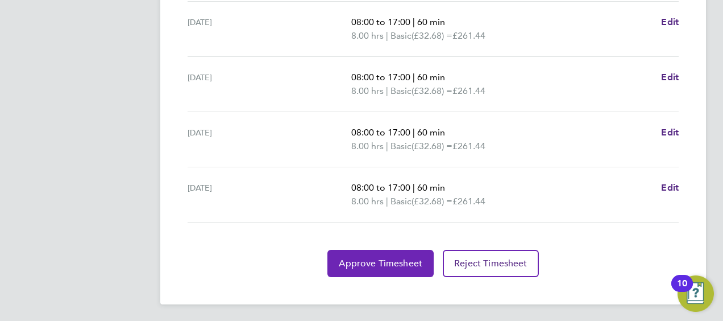
click at [349, 265] on span "Approve Timesheet" at bounding box center [381, 262] width 84 height 11
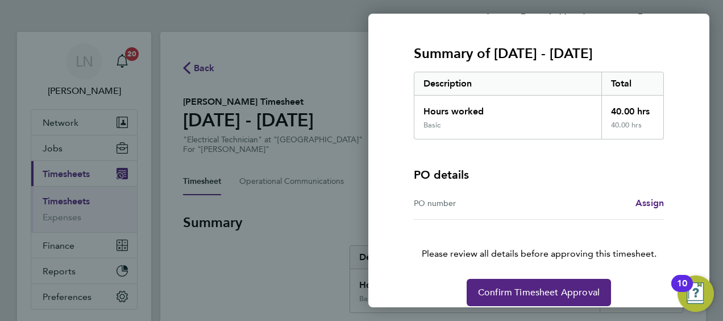
scroll to position [144, 0]
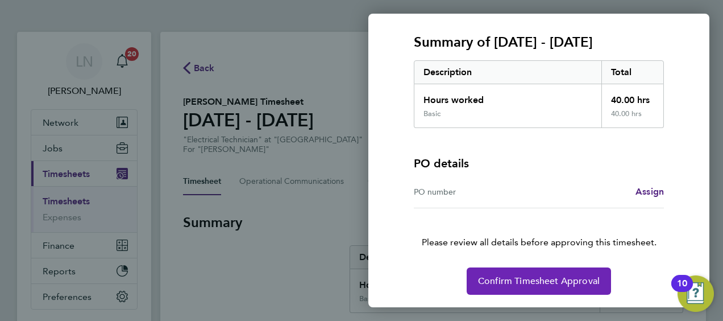
click at [547, 288] on button "Confirm Timesheet Approval" at bounding box center [539, 280] width 144 height 27
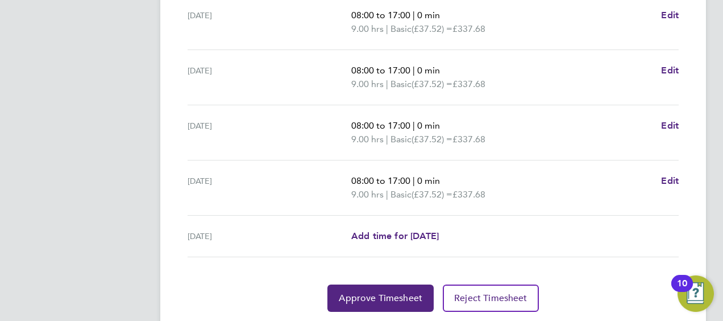
scroll to position [460, 0]
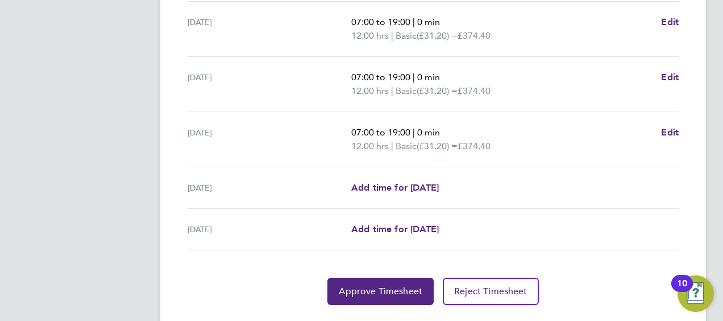
scroll to position [480, 0]
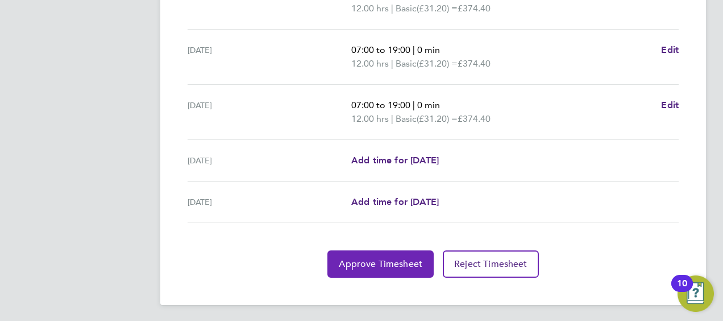
click at [376, 268] on button "Approve Timesheet" at bounding box center [380, 263] width 106 height 27
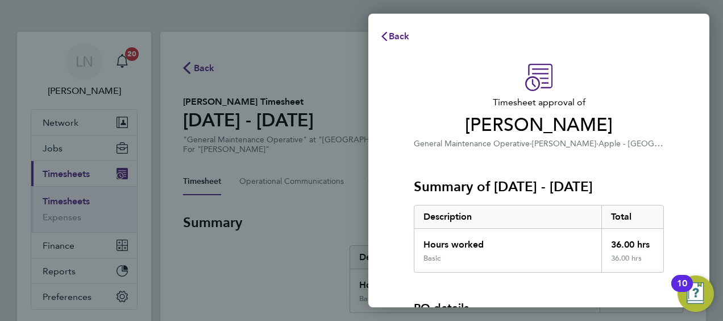
scroll to position [144, 0]
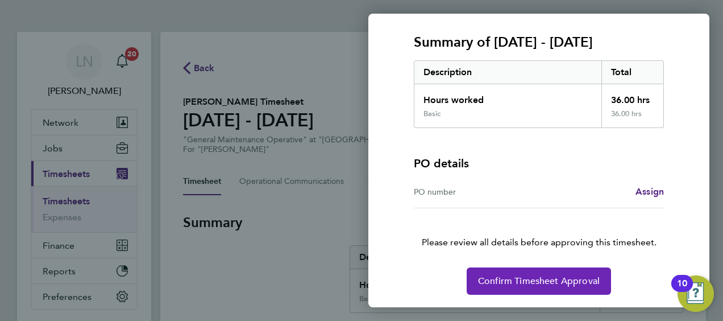
click at [497, 283] on span "Confirm Timesheet Approval" at bounding box center [539, 280] width 122 height 11
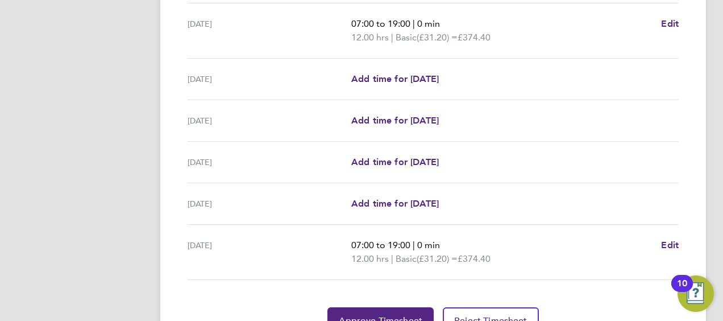
scroll to position [480, 0]
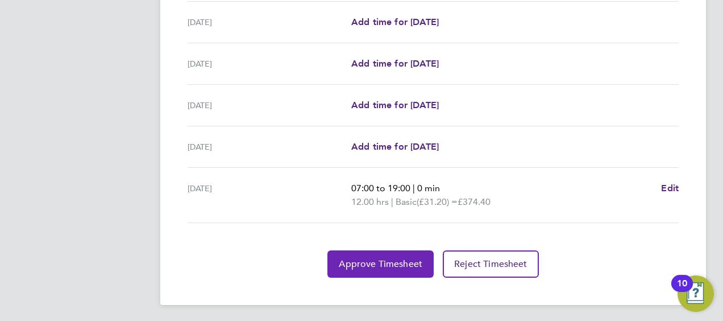
click at [369, 258] on span "Approve Timesheet" at bounding box center [381, 263] width 84 height 11
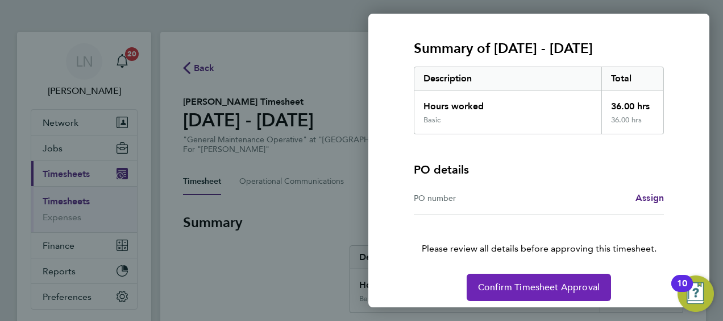
scroll to position [139, 0]
click at [543, 289] on span "Confirm Timesheet Approval" at bounding box center [539, 286] width 122 height 11
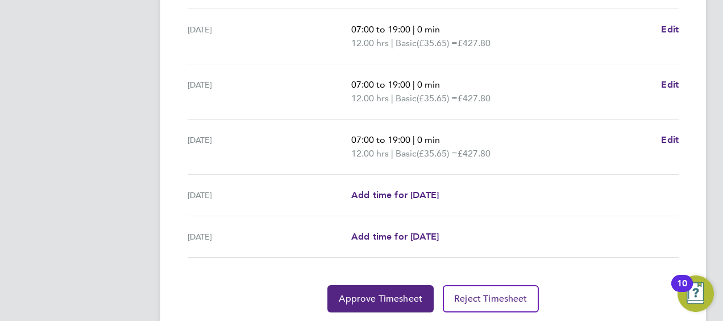
scroll to position [480, 0]
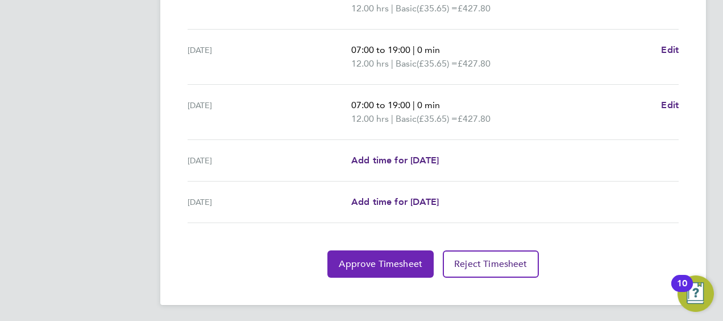
click at [380, 260] on span "Approve Timesheet" at bounding box center [381, 263] width 84 height 11
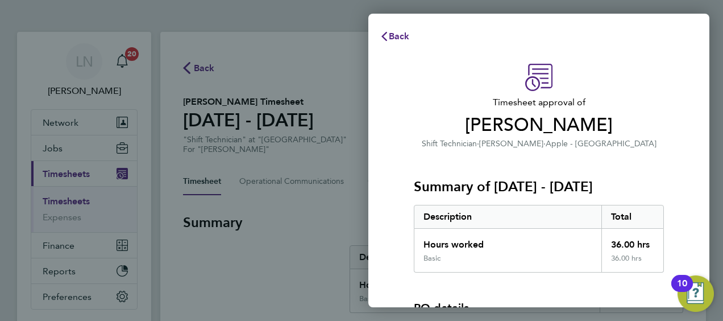
scroll to position [144, 0]
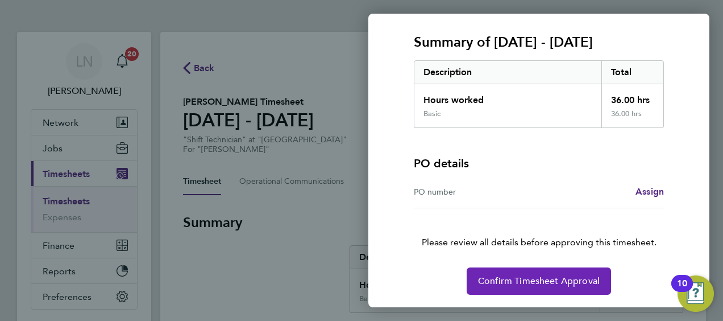
click at [565, 283] on span "Confirm Timesheet Approval" at bounding box center [539, 280] width 122 height 11
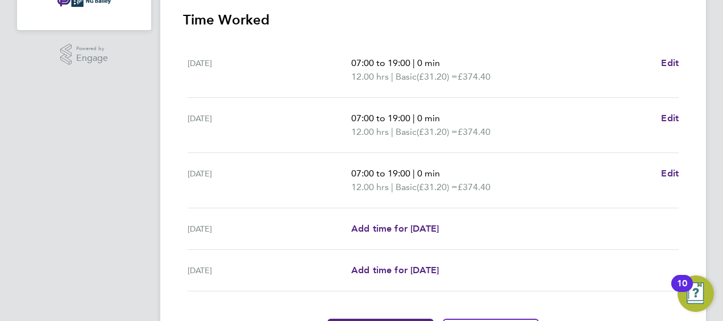
scroll to position [398, 0]
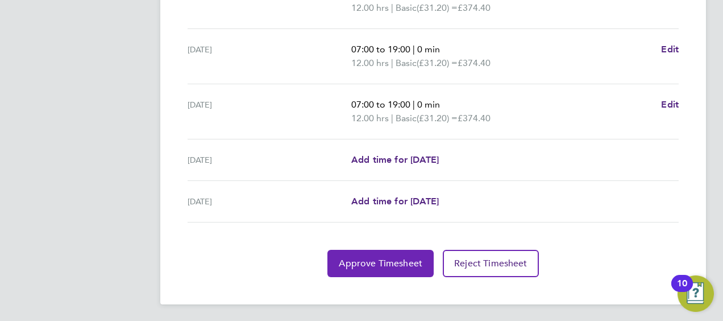
click at [360, 253] on button "Approve Timesheet" at bounding box center [380, 262] width 106 height 27
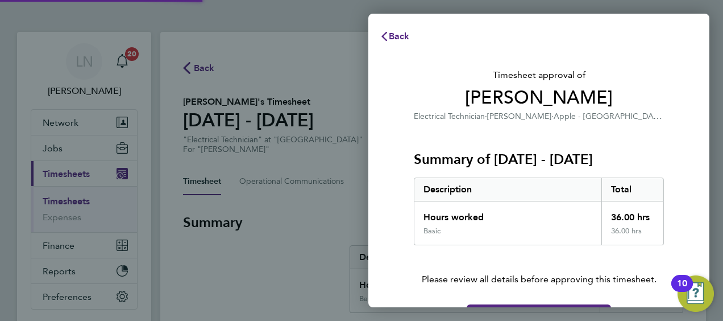
click at [360, 253] on div "Back Timesheet approval of Martin Gailiss Electrical Technician · NG Bailey · A…" at bounding box center [361, 160] width 723 height 321
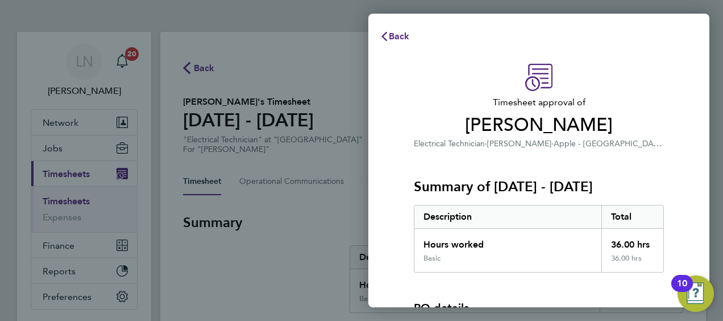
scroll to position [144, 0]
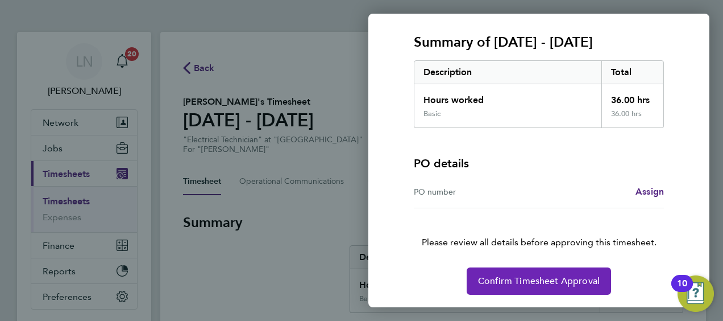
click at [532, 289] on button "Confirm Timesheet Approval" at bounding box center [539, 280] width 144 height 27
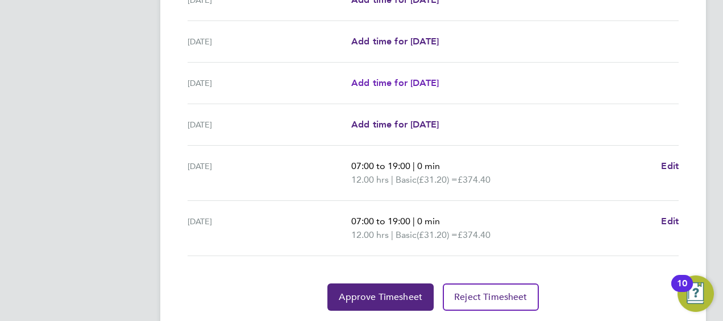
scroll to position [467, 0]
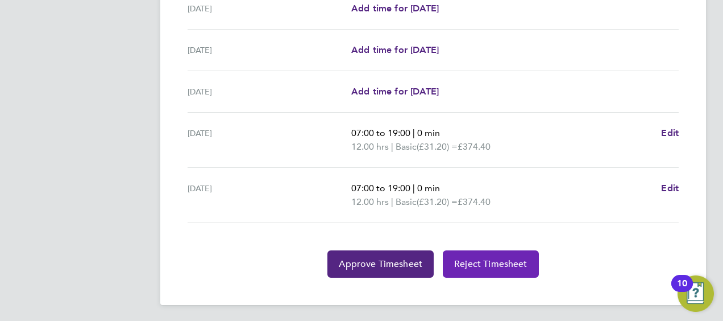
click at [488, 263] on span "Reject Timesheet" at bounding box center [490, 263] width 73 height 11
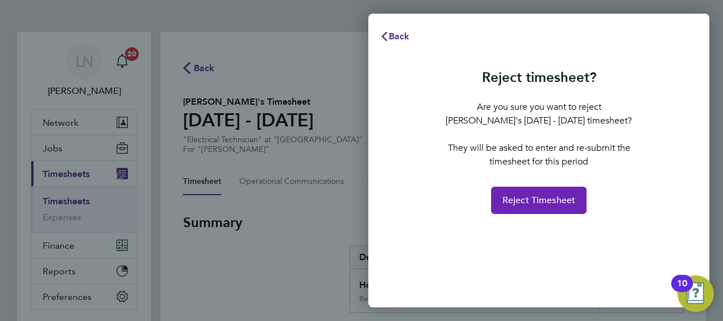
click at [534, 202] on span "Reject Timesheet" at bounding box center [538, 199] width 73 height 11
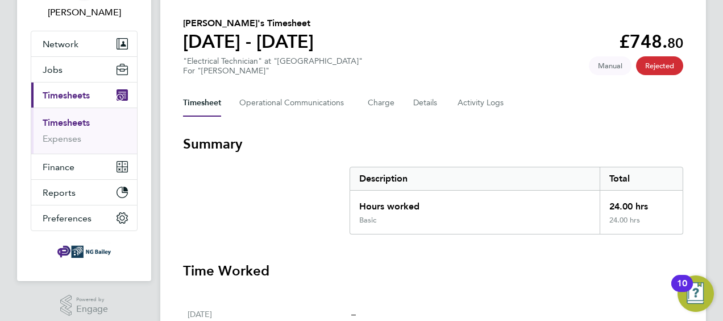
scroll to position [40, 0]
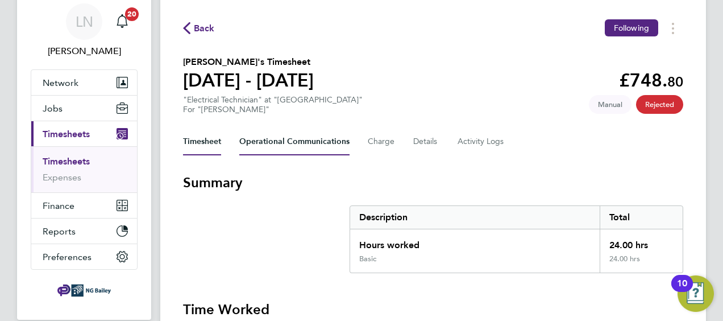
click at [297, 141] on Communications-tab "Operational Communications" at bounding box center [294, 141] width 110 height 27
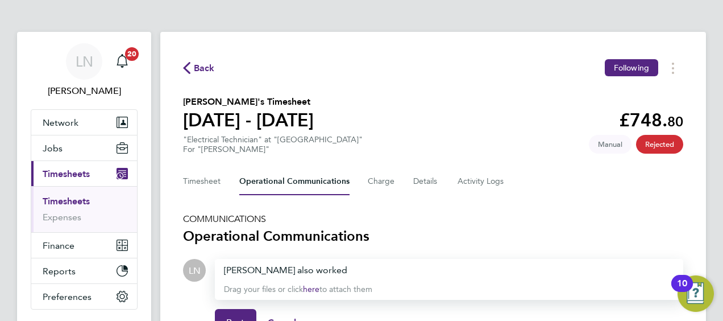
click at [311, 270] on div "Martin also worked" at bounding box center [449, 270] width 450 height 14
click at [493, 268] on div "Martin also worked 20th and 21st can these dates be added" at bounding box center [449, 270] width 450 height 14
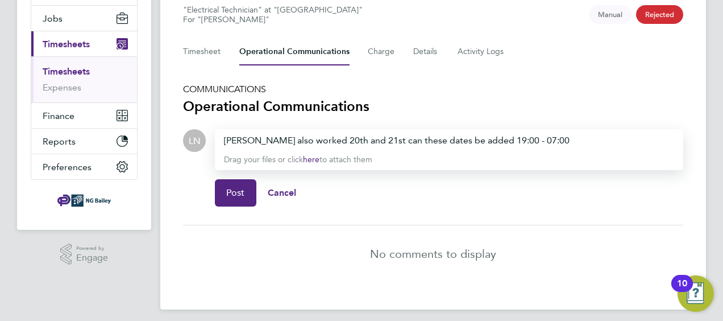
scroll to position [132, 0]
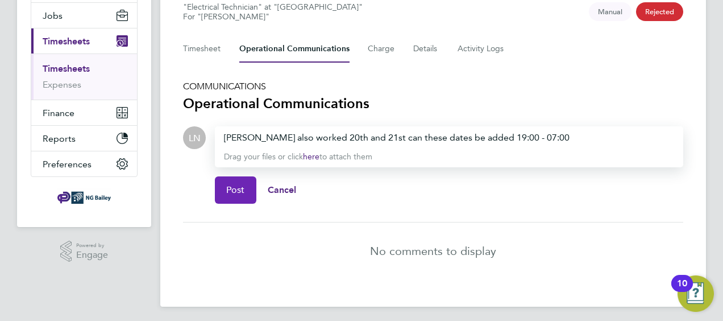
click at [221, 186] on button "Post" at bounding box center [235, 189] width 41 height 27
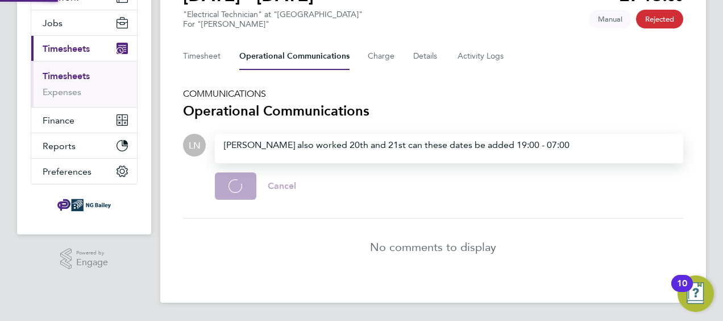
scroll to position [97, 0]
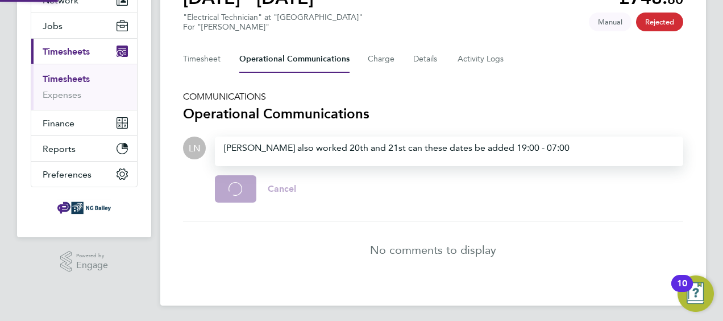
click at [221, 186] on div "Post Loading Cancel" at bounding box center [449, 188] width 468 height 45
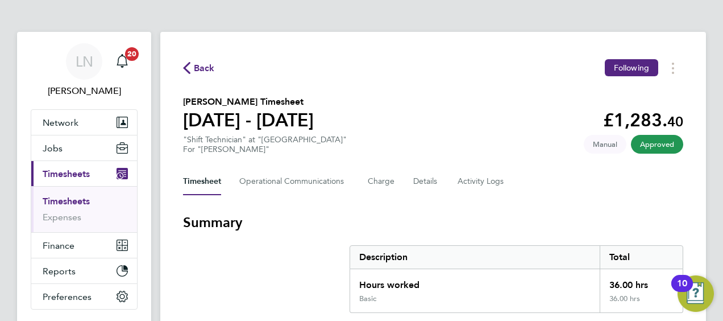
click at [201, 63] on span "Back" at bounding box center [204, 68] width 21 height 14
